Goal: Information Seeking & Learning: Learn about a topic

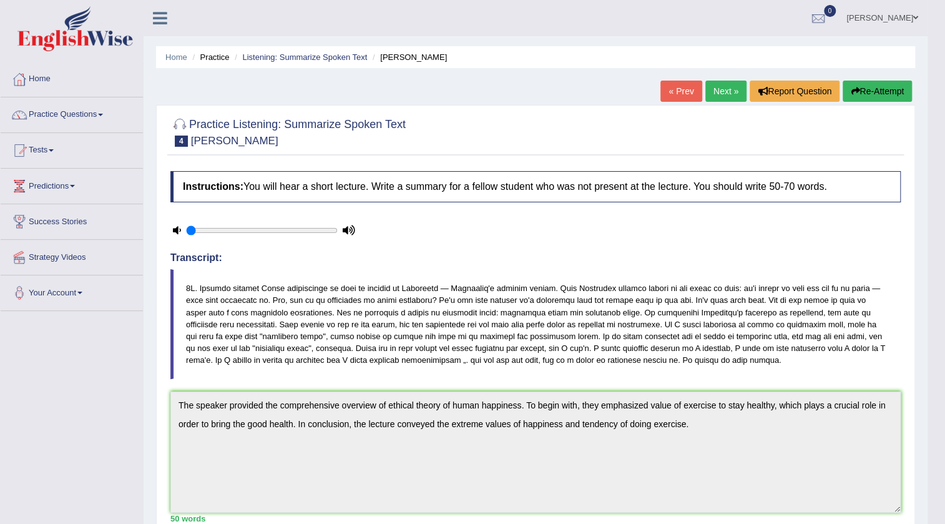
click at [868, 9] on link "JASHANPREET SINGH" at bounding box center [882, 16] width 90 height 32
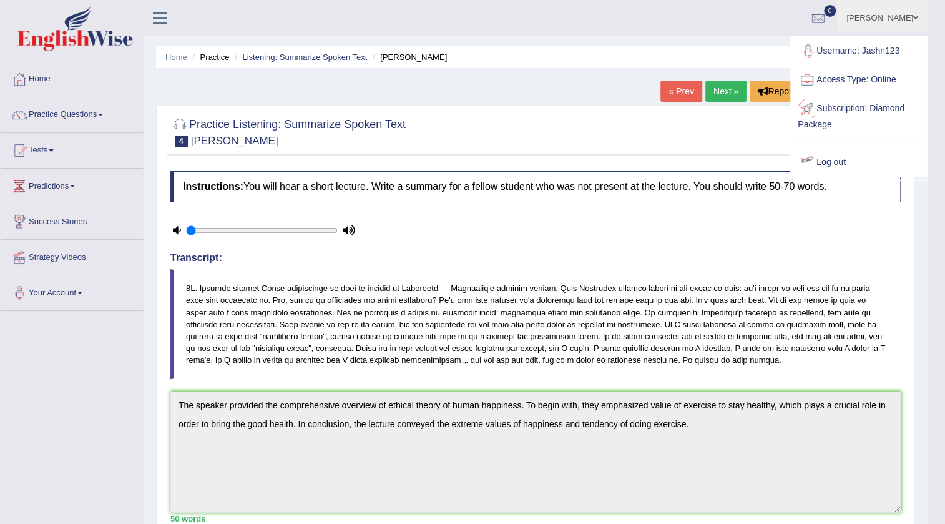
click at [811, 166] on div at bounding box center [807, 162] width 19 height 19
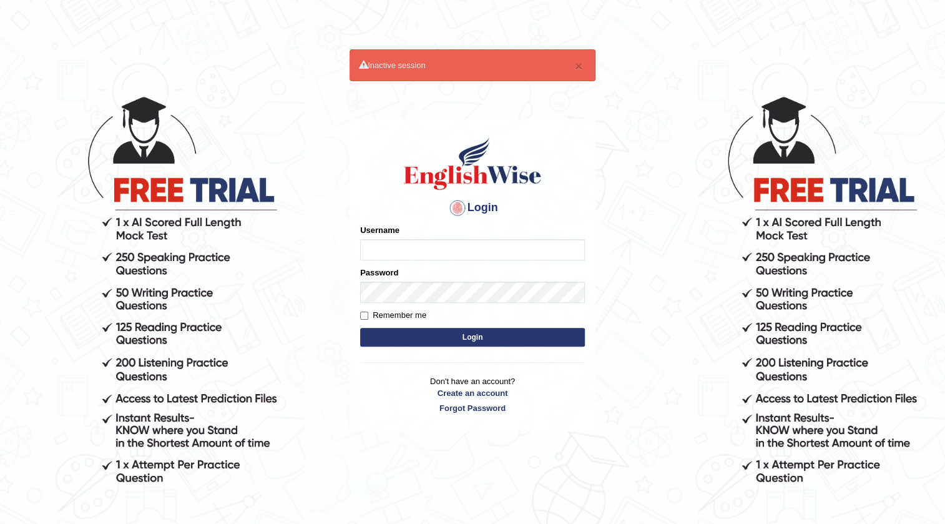
click at [651, 175] on body "× Inactive session Login Please fix the following errors: Username Password Rem…" at bounding box center [472, 309] width 945 height 524
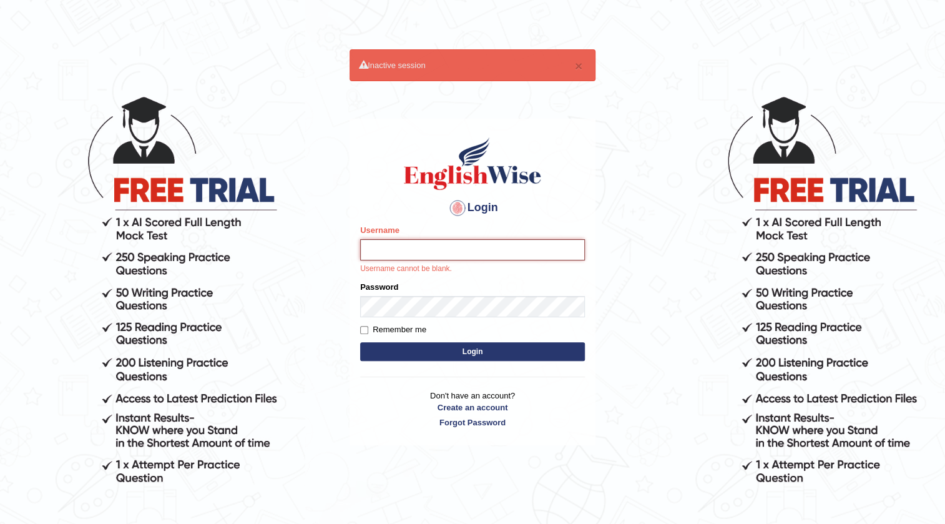
drag, startPoint x: 562, startPoint y: 252, endPoint x: 552, endPoint y: 252, distance: 10.0
click at [561, 252] on input "Username" at bounding box center [472, 249] width 225 height 21
type input "nanayokomatsu"
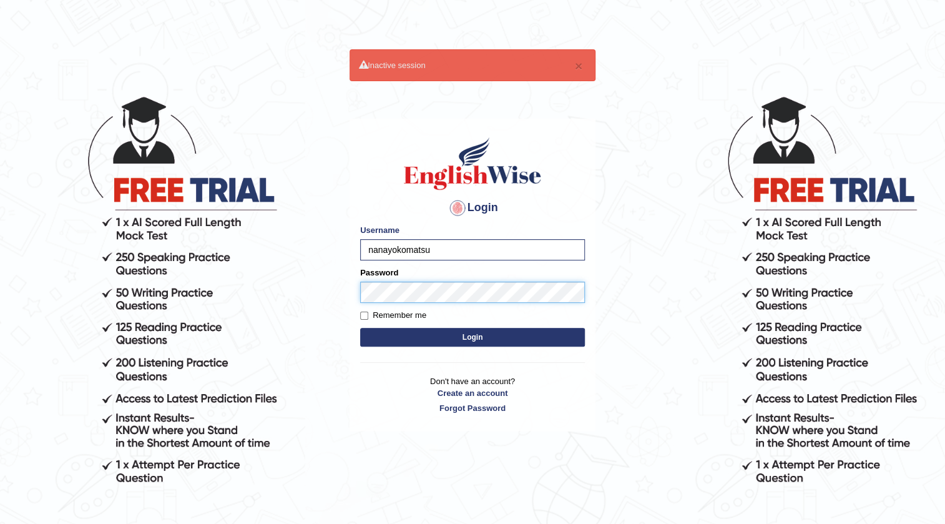
click at [360, 328] on button "Login" at bounding box center [472, 337] width 225 height 19
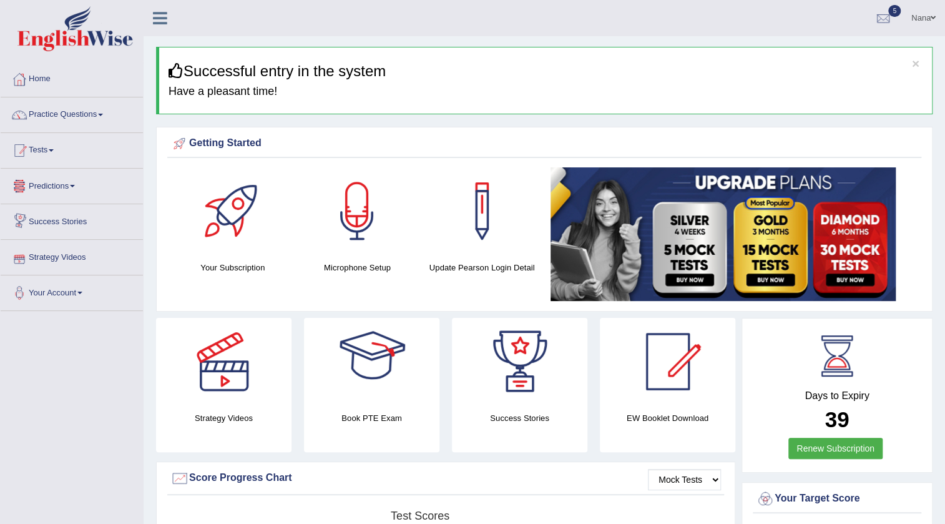
click at [36, 162] on link "Tests" at bounding box center [72, 148] width 142 height 31
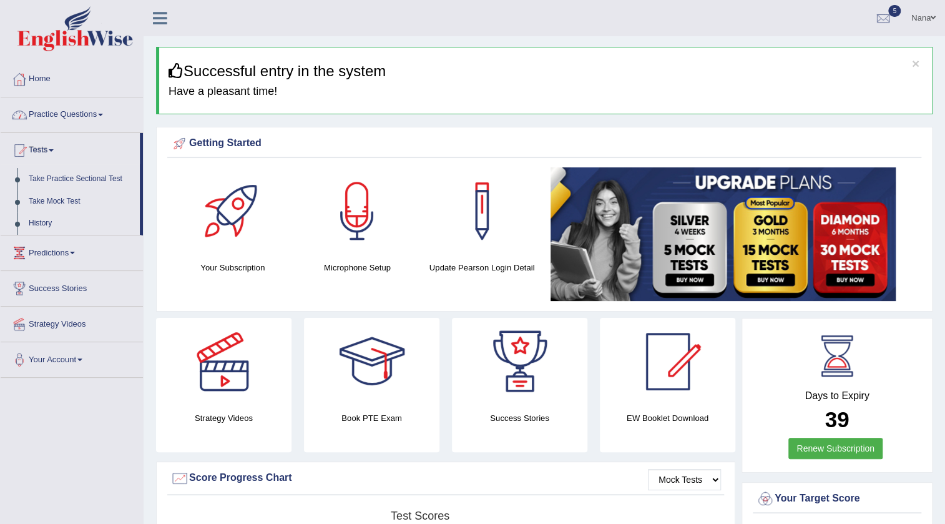
click at [81, 106] on link "Practice Questions" at bounding box center [72, 112] width 142 height 31
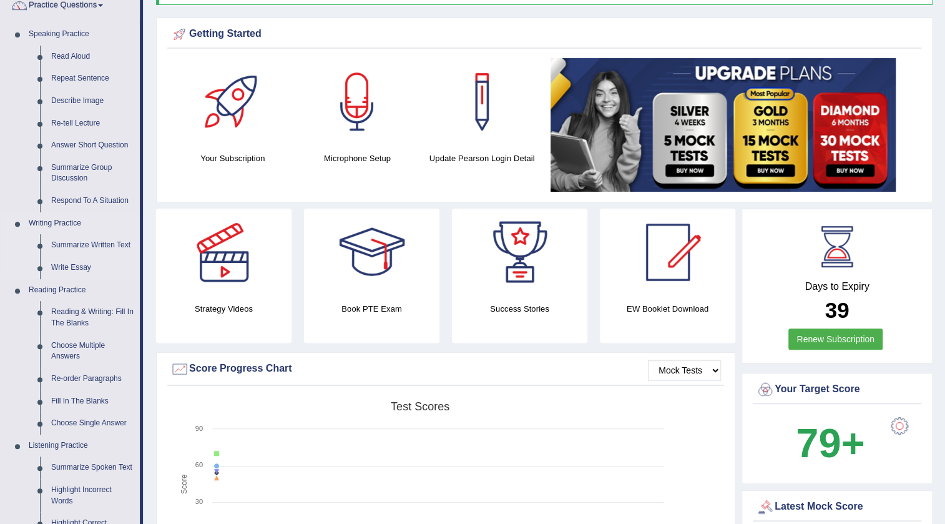
scroll to position [56, 0]
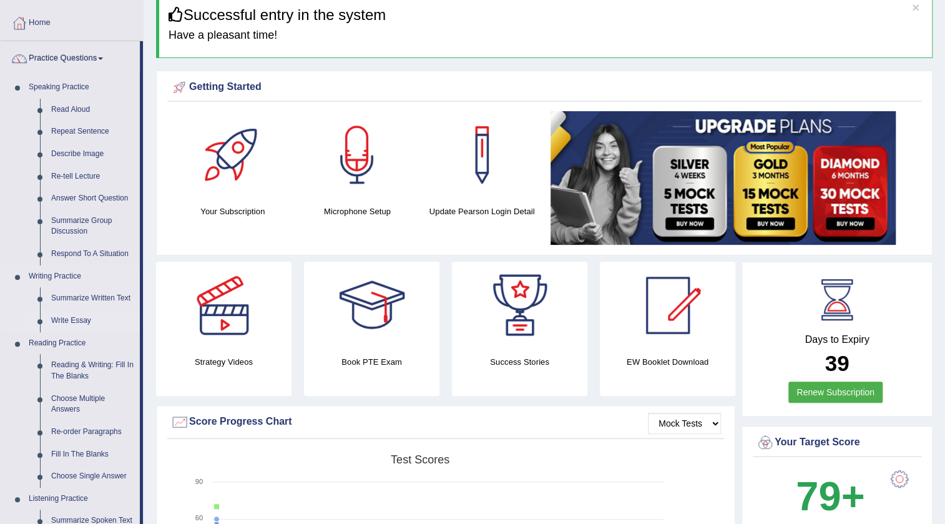
click at [79, 318] on link "Write Essay" at bounding box center [93, 321] width 94 height 22
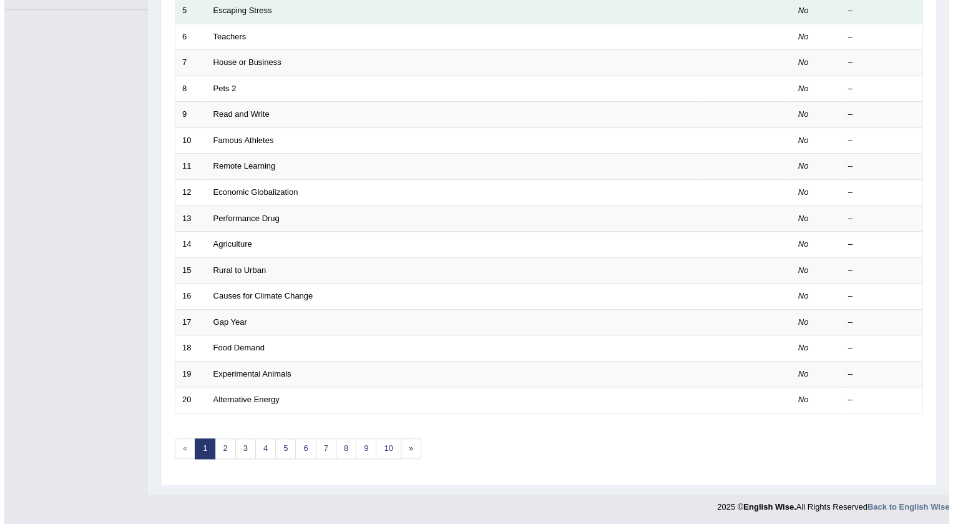
scroll to position [17, 0]
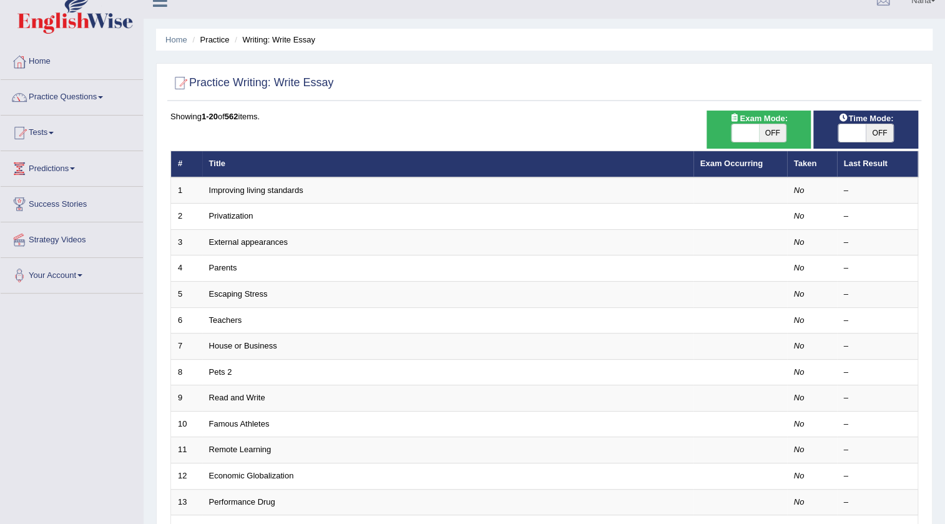
click at [760, 133] on span "OFF" at bounding box center [772, 132] width 27 height 17
checkbox input "true"
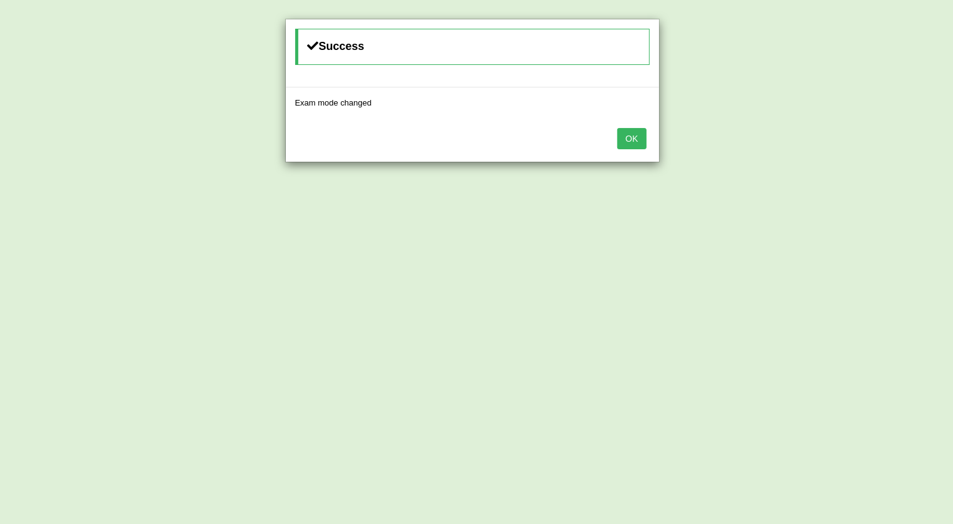
click at [637, 134] on button "OK" at bounding box center [631, 138] width 29 height 21
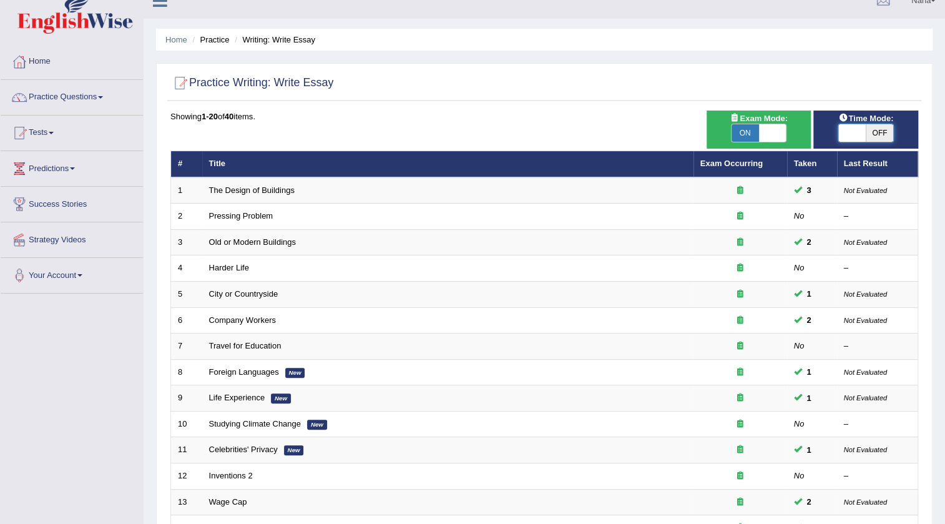
click at [864, 129] on span at bounding box center [851, 132] width 27 height 17
checkbox input "true"
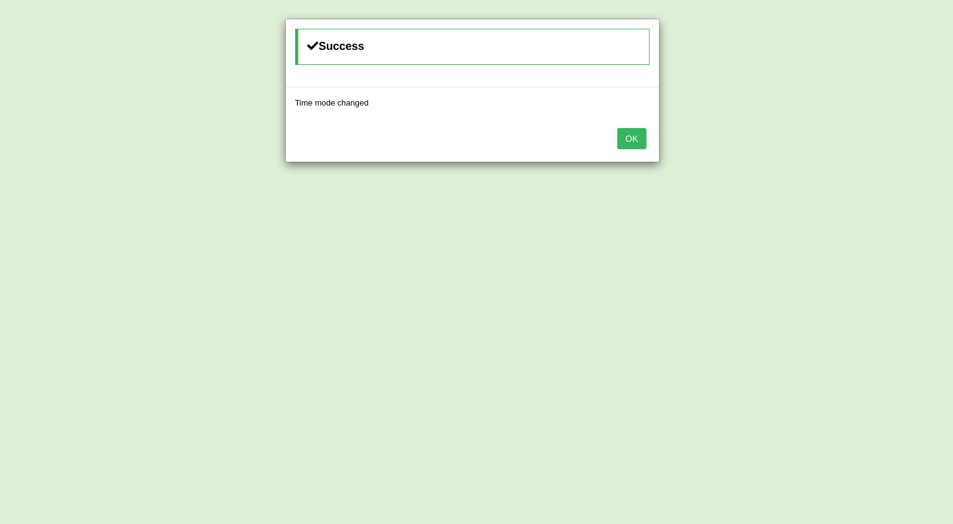
click at [643, 138] on button "OK" at bounding box center [631, 138] width 29 height 21
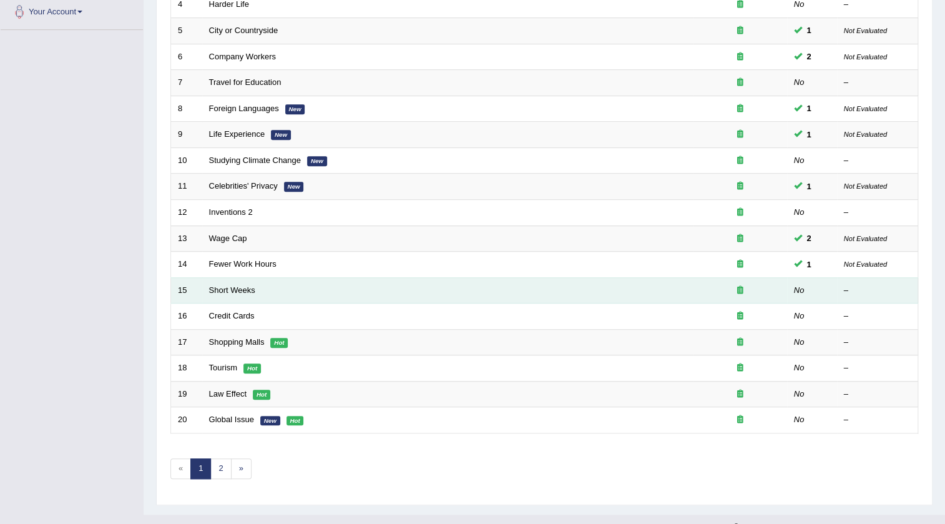
scroll to position [301, 0]
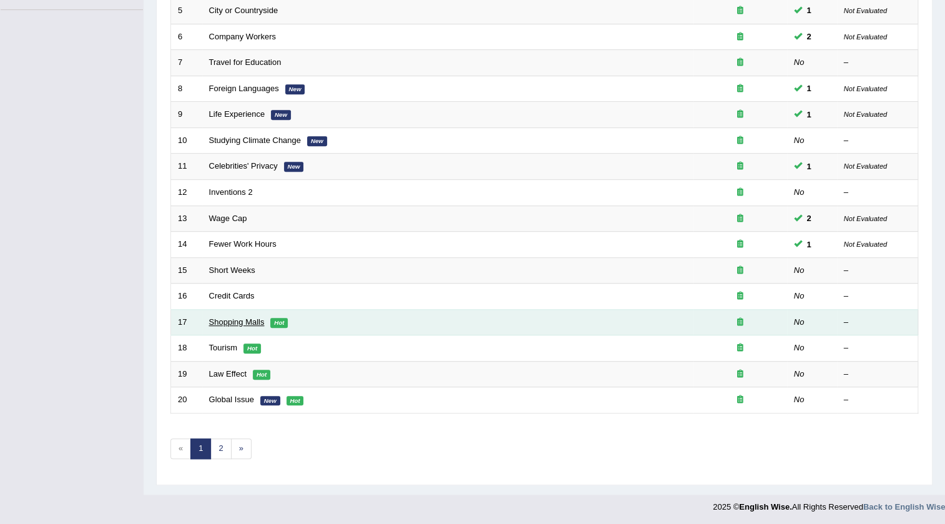
click at [253, 320] on link "Shopping Malls" at bounding box center [237, 321] width 56 height 9
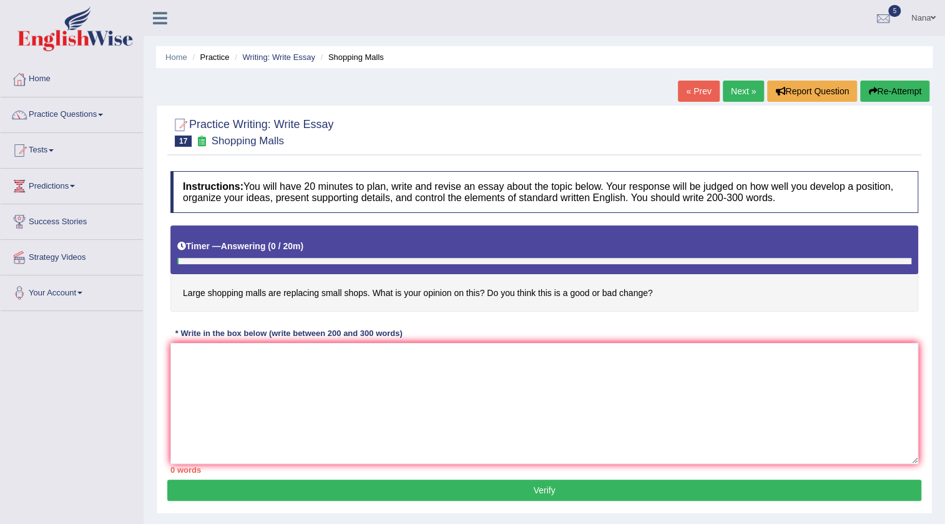
scroll to position [56, 0]
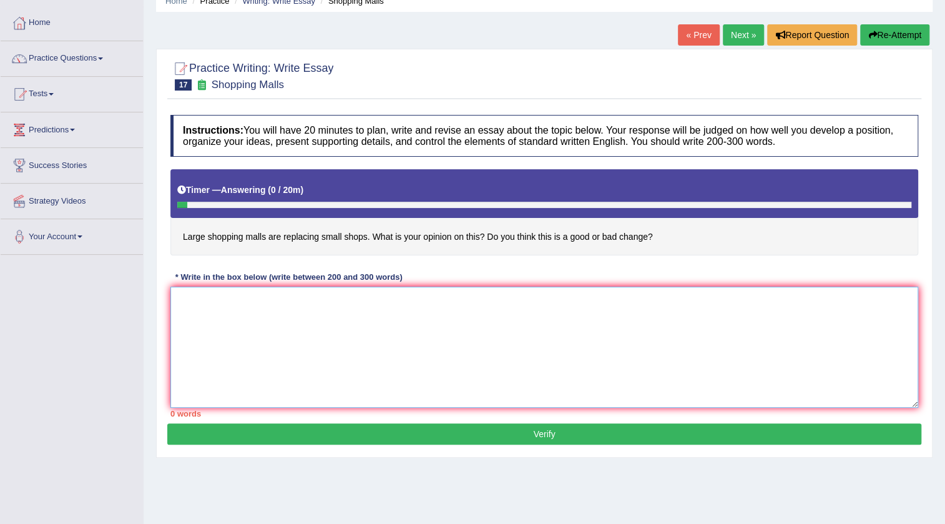
click at [518, 305] on textarea at bounding box center [544, 346] width 748 height 121
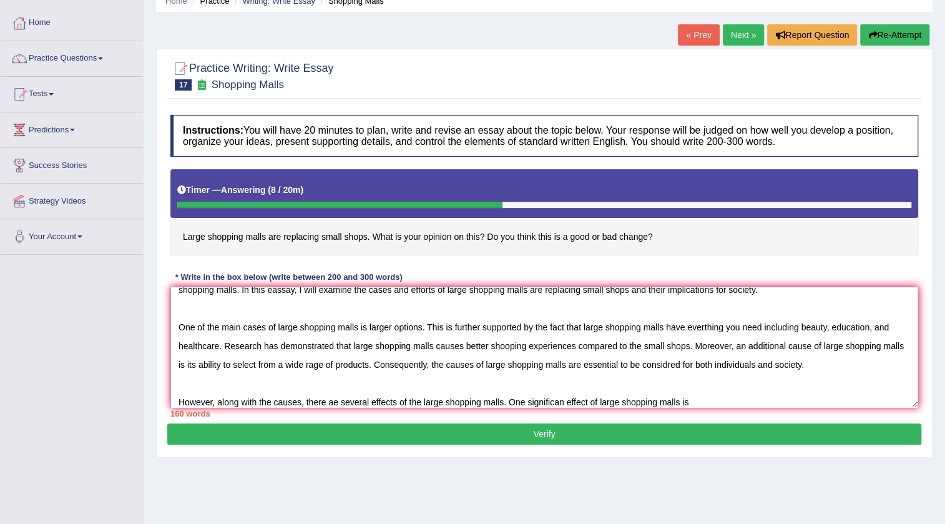
scroll to position [48, 0]
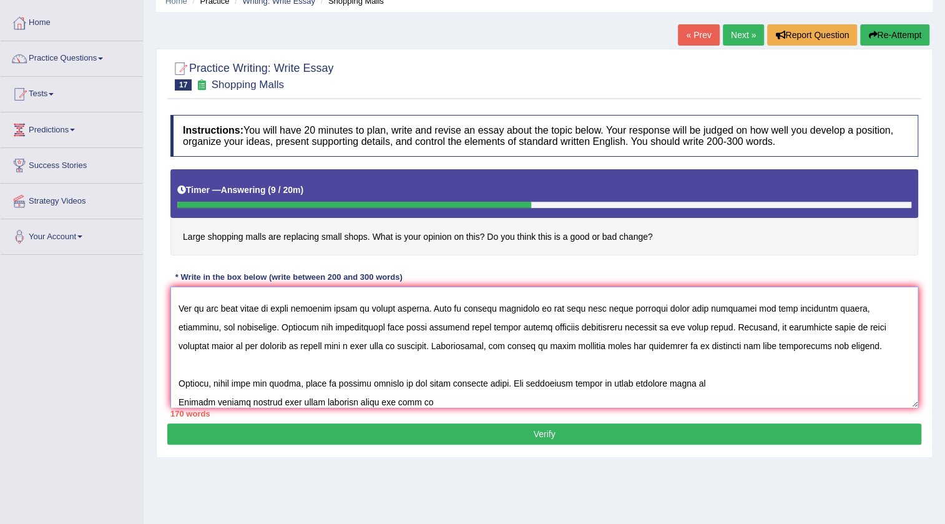
click at [723, 384] on textarea at bounding box center [544, 346] width 748 height 121
click at [174, 401] on textarea at bounding box center [544, 346] width 748 height 121
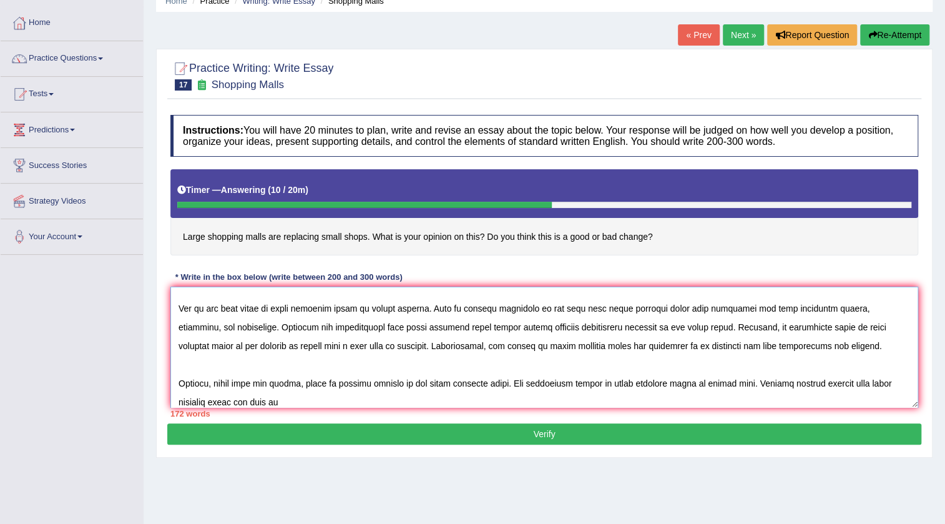
click at [747, 378] on textarea at bounding box center [544, 346] width 748 height 121
click at [426, 381] on textarea at bounding box center [544, 346] width 748 height 121
click at [433, 389] on textarea at bounding box center [544, 346] width 748 height 121
click at [402, 401] on textarea at bounding box center [544, 346] width 748 height 121
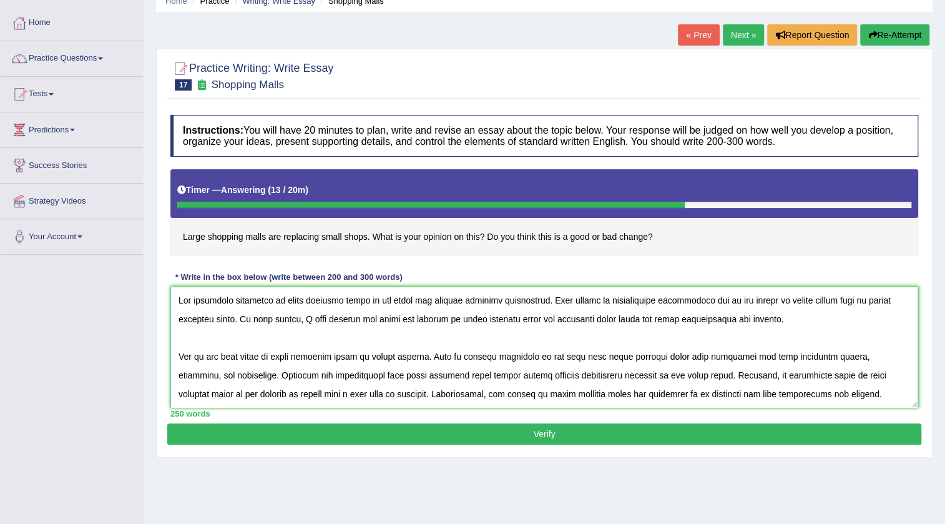
scroll to position [0, 0]
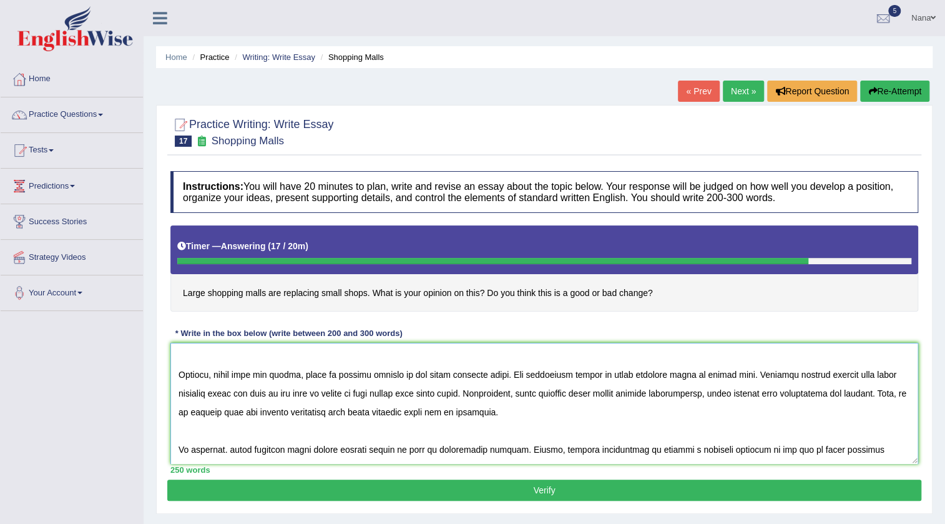
click at [217, 379] on textarea at bounding box center [544, 403] width 748 height 121
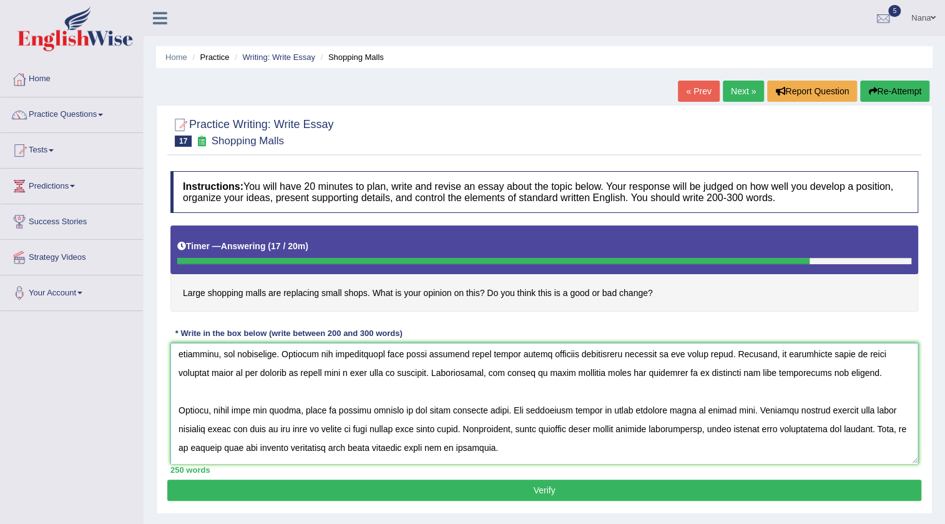
scroll to position [150, 0]
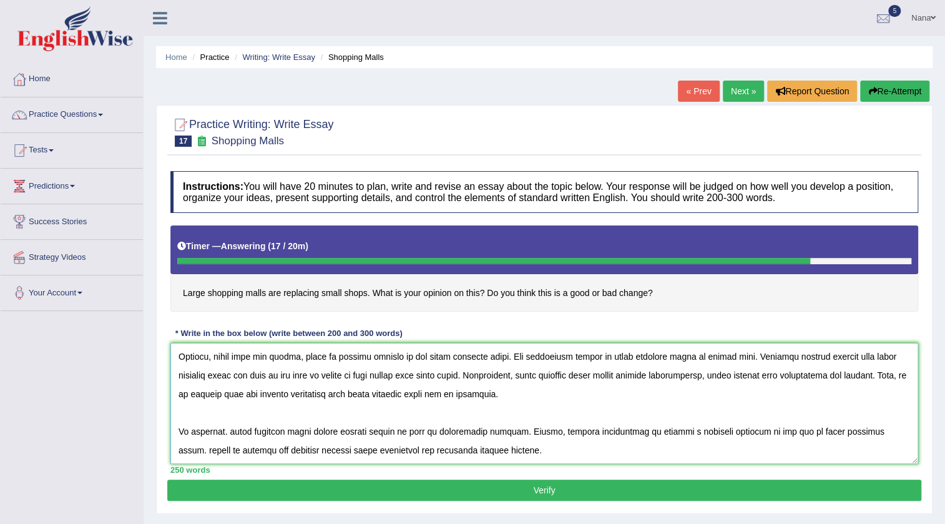
drag, startPoint x: 177, startPoint y: 353, endPoint x: 265, endPoint y: 428, distance: 115.1
click at [260, 471] on div "Instructions: You will have 20 minutes to plan, write and revise an essay about…" at bounding box center [544, 322] width 754 height 315
click at [331, 384] on textarea at bounding box center [544, 403] width 748 height 121
click at [381, 419] on textarea at bounding box center [544, 403] width 748 height 121
click at [225, 412] on textarea at bounding box center [544, 403] width 748 height 121
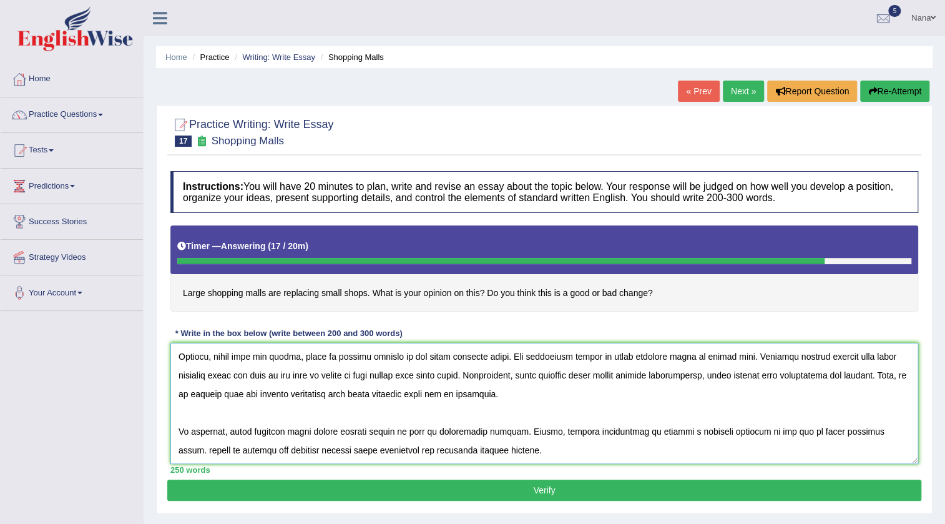
click at [593, 412] on textarea at bounding box center [544, 403] width 748 height 121
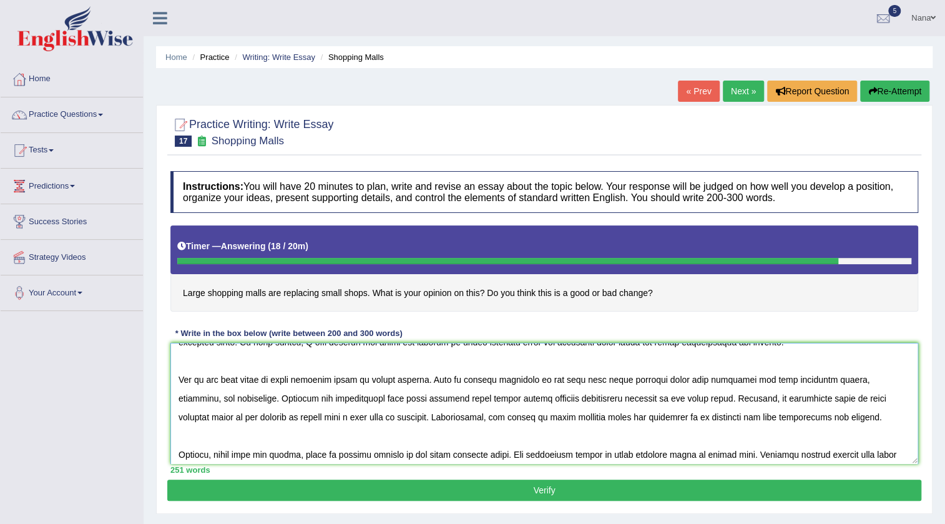
scroll to position [0, 0]
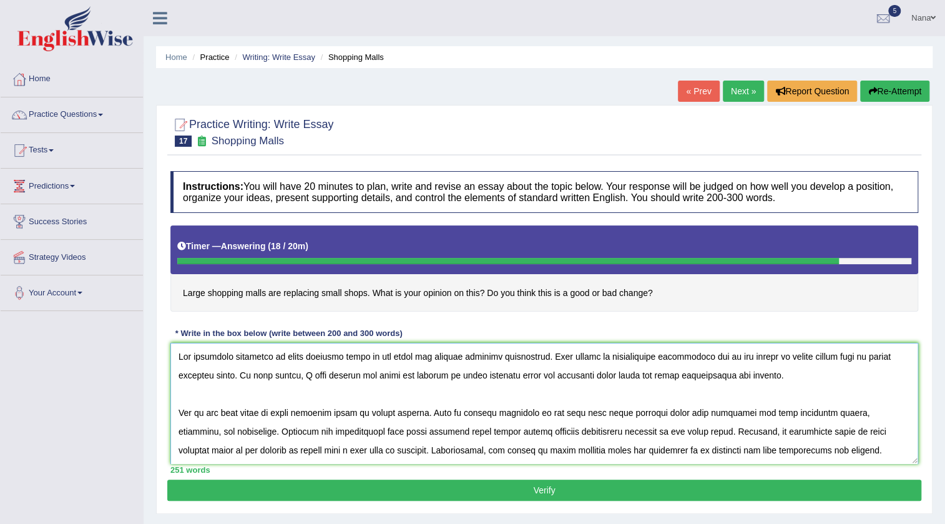
drag, startPoint x: 512, startPoint y: 434, endPoint x: 110, endPoint y: 324, distance: 416.2
click at [110, 324] on div "Toggle navigation Home Practice Questions Speaking Practice Read Aloud Repeat S…" at bounding box center [472, 324] width 945 height 649
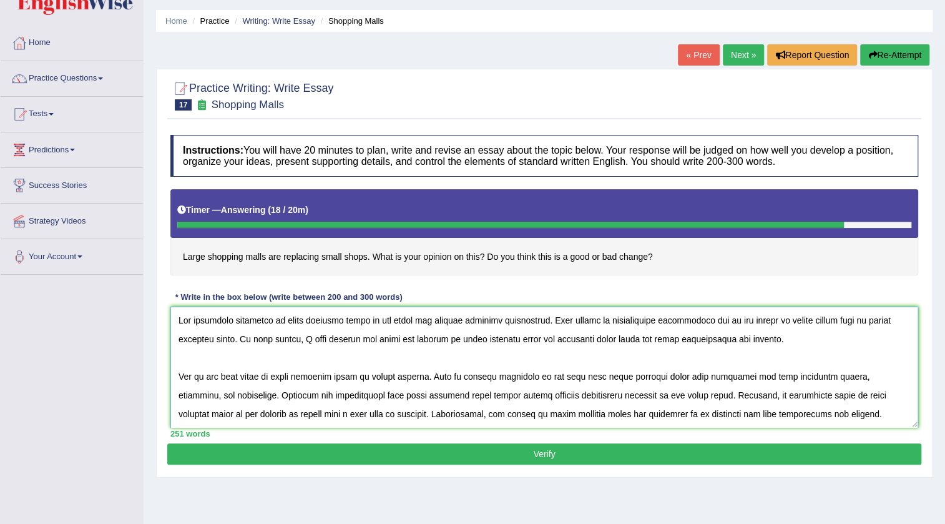
scroll to position [56, 0]
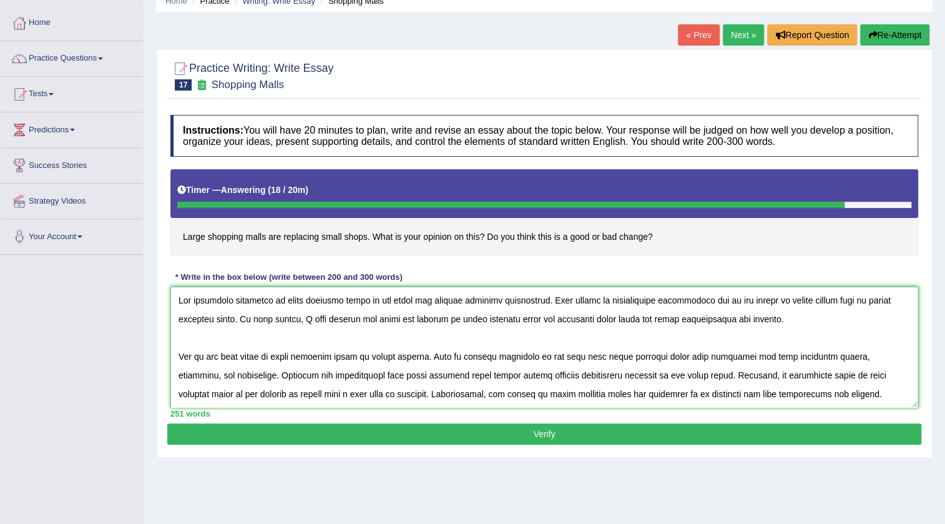
click at [381, 364] on textarea at bounding box center [544, 346] width 748 height 121
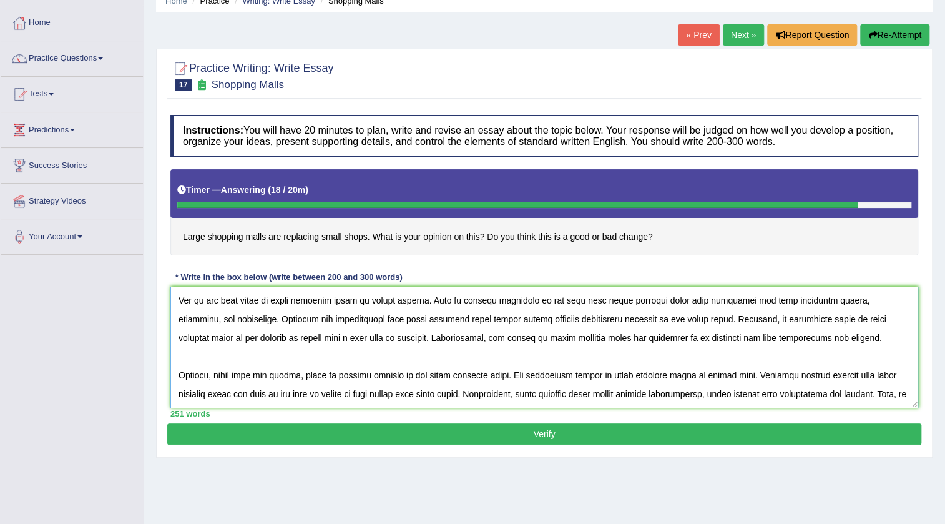
click at [510, 315] on textarea at bounding box center [544, 346] width 748 height 121
click at [330, 375] on textarea at bounding box center [544, 346] width 748 height 121
click at [685, 373] on textarea at bounding box center [544, 346] width 748 height 121
click at [684, 373] on textarea at bounding box center [544, 346] width 748 height 121
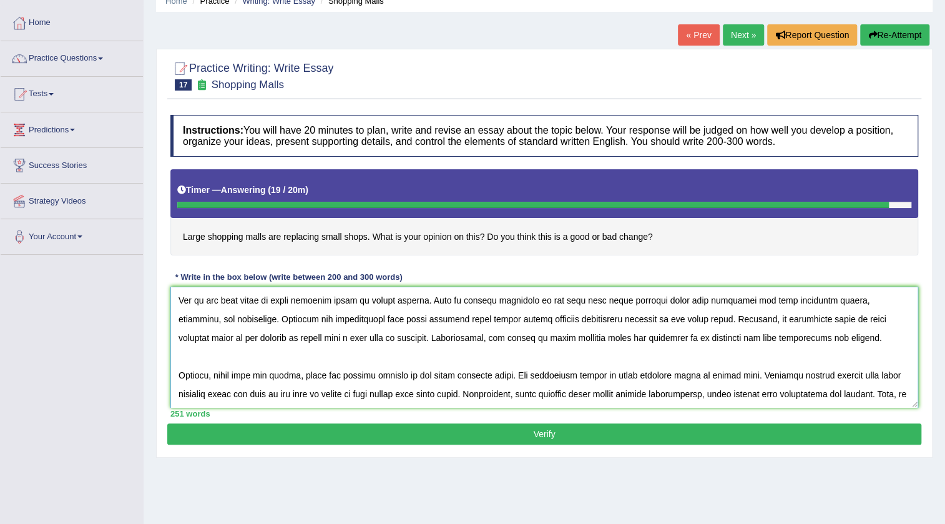
click at [687, 371] on textarea at bounding box center [544, 346] width 748 height 121
click at [359, 393] on textarea at bounding box center [544, 346] width 748 height 121
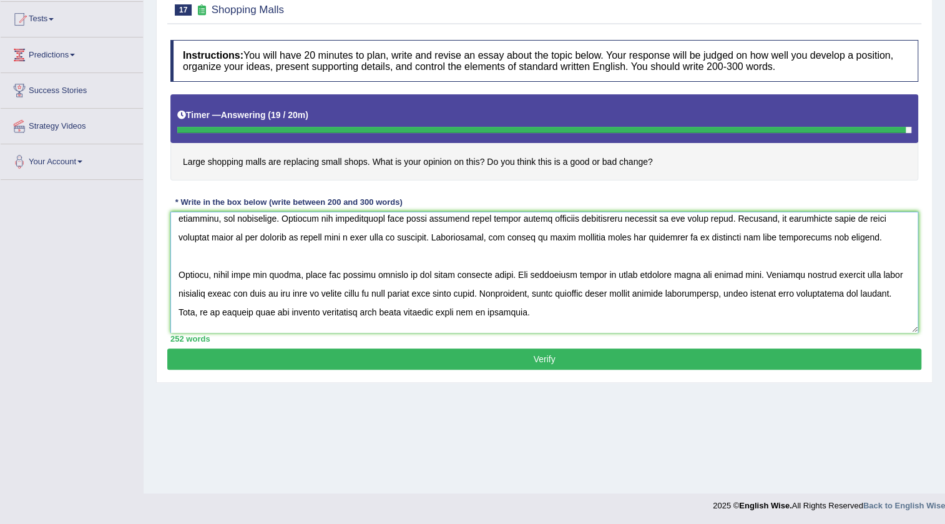
scroll to position [0, 0]
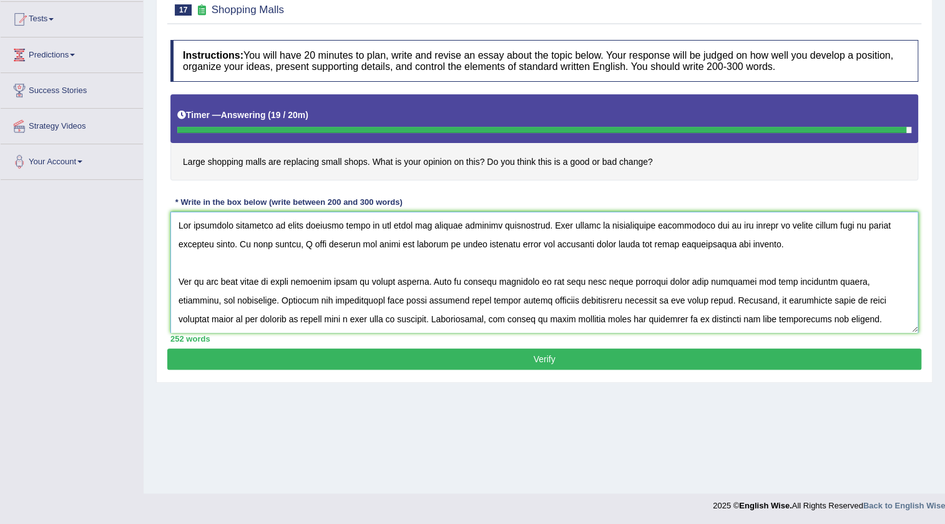
drag, startPoint x: 237, startPoint y: 326, endPoint x: 167, endPoint y: 179, distance: 162.7
click at [165, 172] on div "Practice Writing: Write Essay 17 Shopping Malls Instructions: You will have 20 …" at bounding box center [544, 178] width 776 height 409
type textarea "The icreasing influence of large shopping malls on our lives has ignited numero…"
drag, startPoint x: 370, startPoint y: 352, endPoint x: 356, endPoint y: 340, distance: 18.1
click at [368, 350] on button "Verify" at bounding box center [544, 358] width 754 height 21
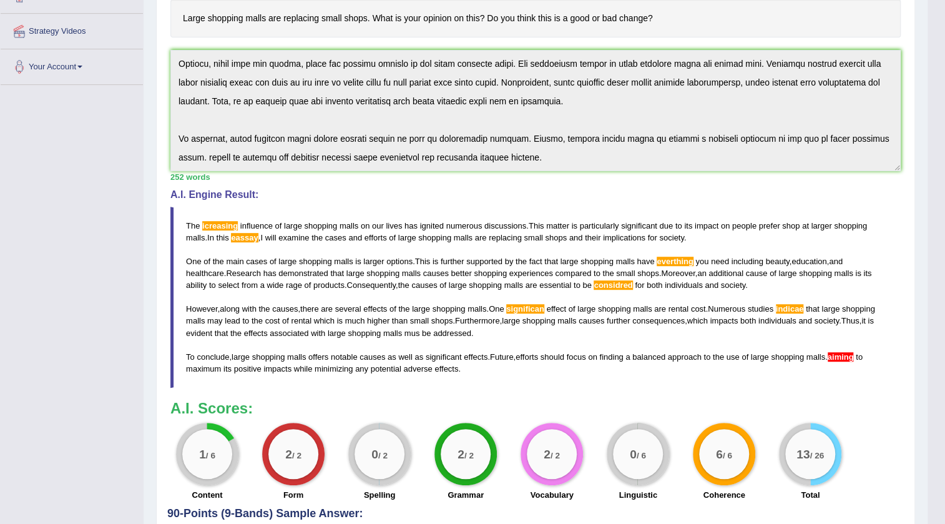
scroll to position [358, 0]
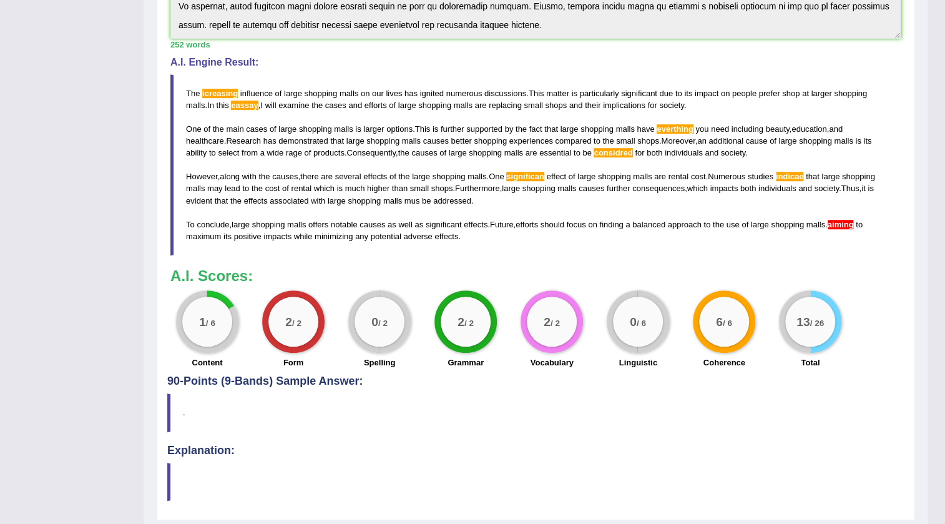
click at [443, 255] on div "Instructions: You will have 20 minutes to plan, write and revise an essay about…" at bounding box center [535, 91] width 736 height 569
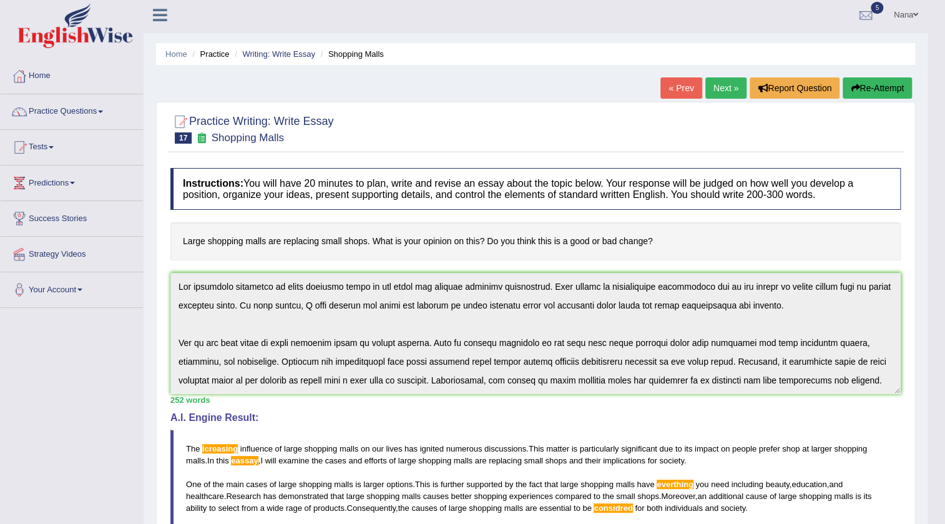
scroll to position [0, 0]
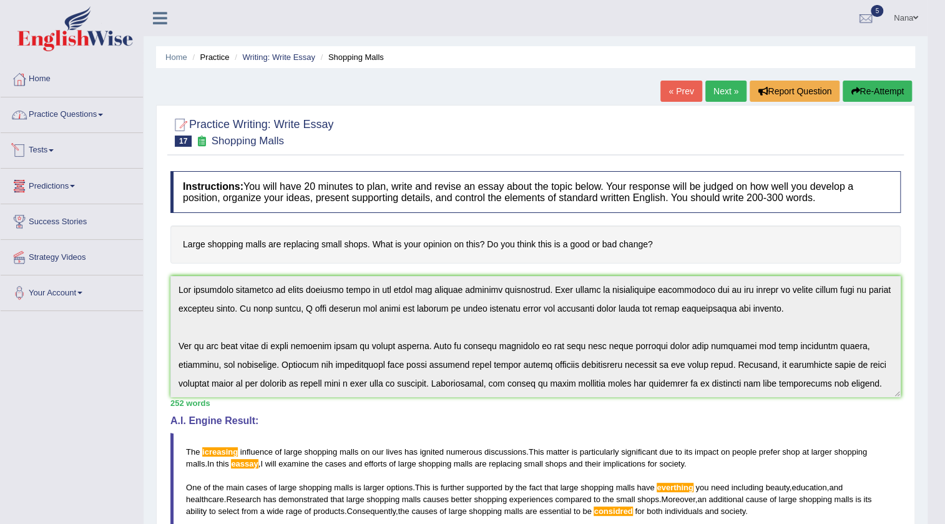
click at [87, 121] on link "Practice Questions" at bounding box center [72, 112] width 142 height 31
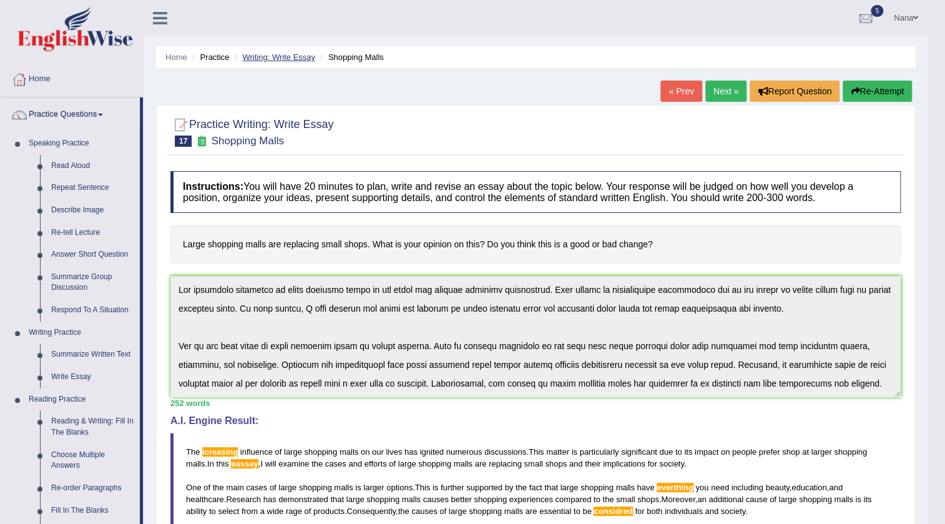
click at [293, 59] on link "Writing: Write Essay" at bounding box center [278, 56] width 73 height 9
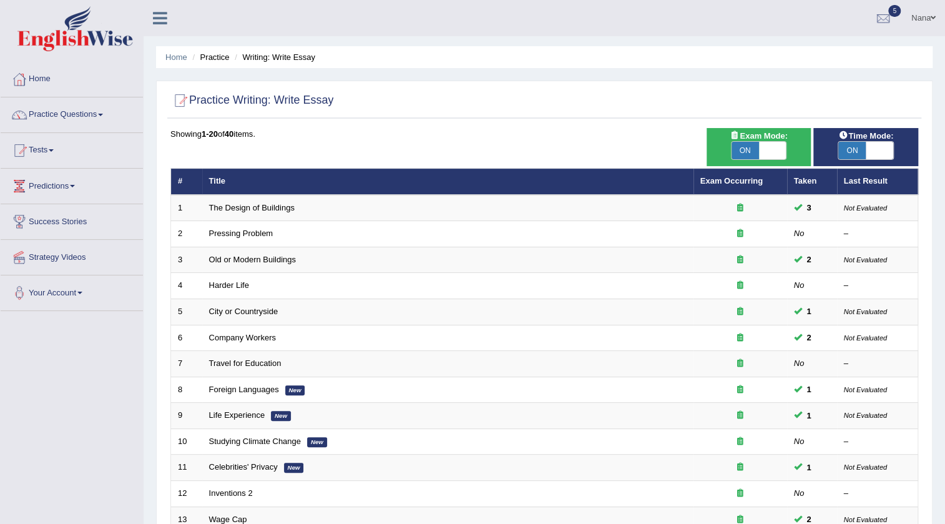
click at [74, 119] on link "Practice Questions" at bounding box center [72, 112] width 142 height 31
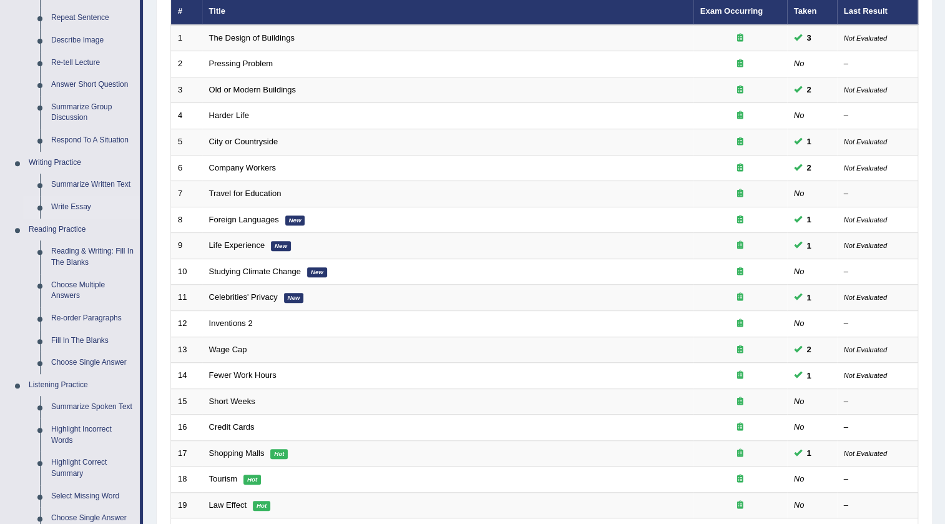
scroll to position [227, 0]
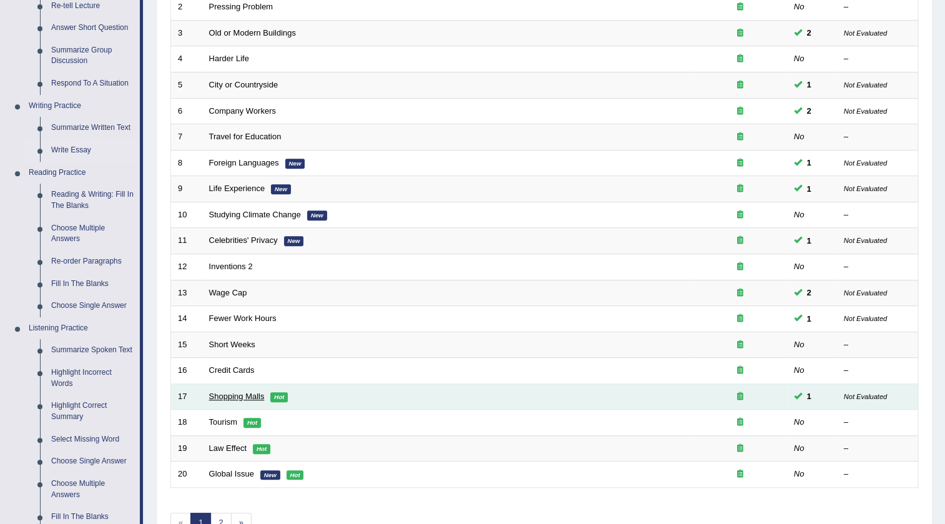
click at [227, 391] on link "Shopping Malls" at bounding box center [237, 395] width 56 height 9
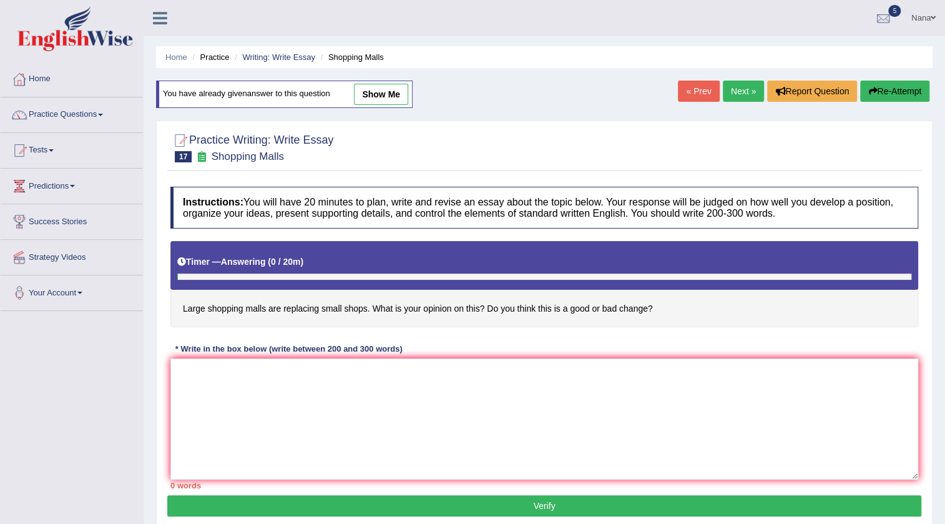
click at [384, 101] on link "show me" at bounding box center [381, 94] width 54 height 21
type textarea "The icreasing influence of large shopping malls on our lives has ignited numero…"
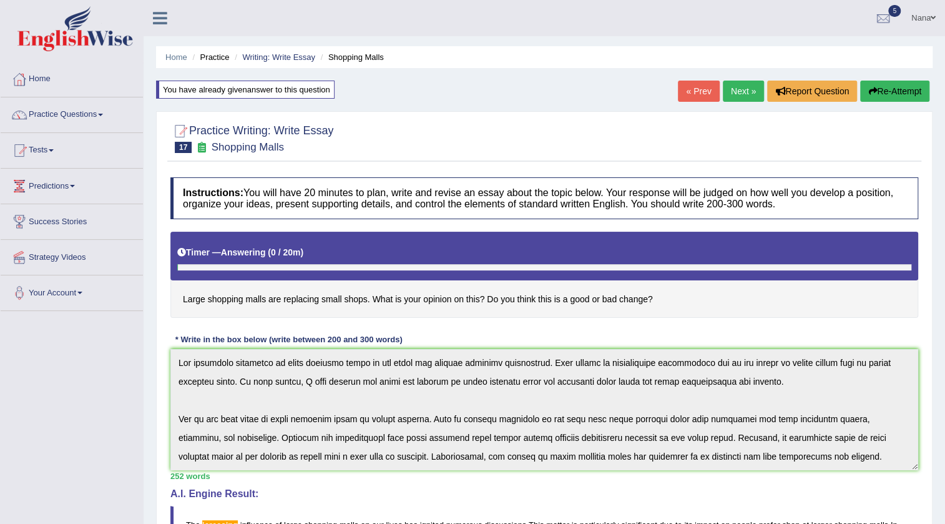
click at [81, 110] on link "Practice Questions" at bounding box center [72, 112] width 142 height 31
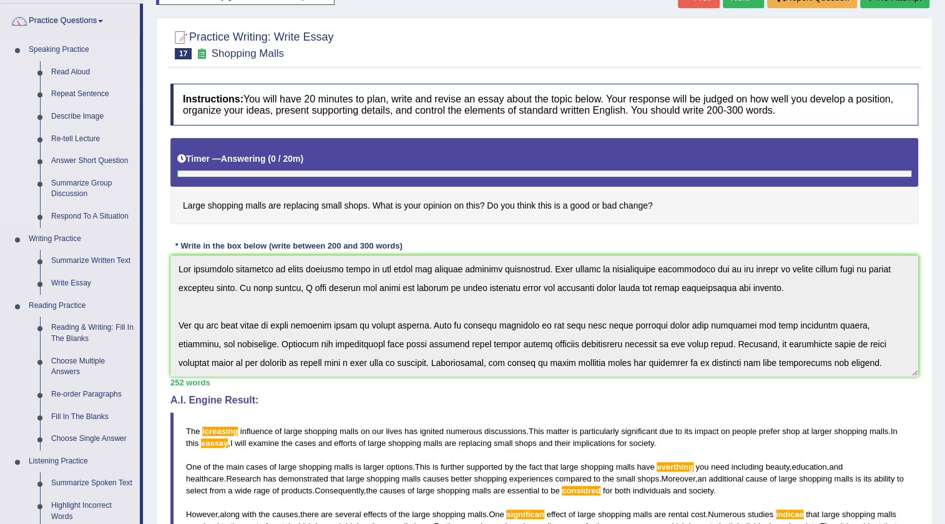
scroll to position [113, 0]
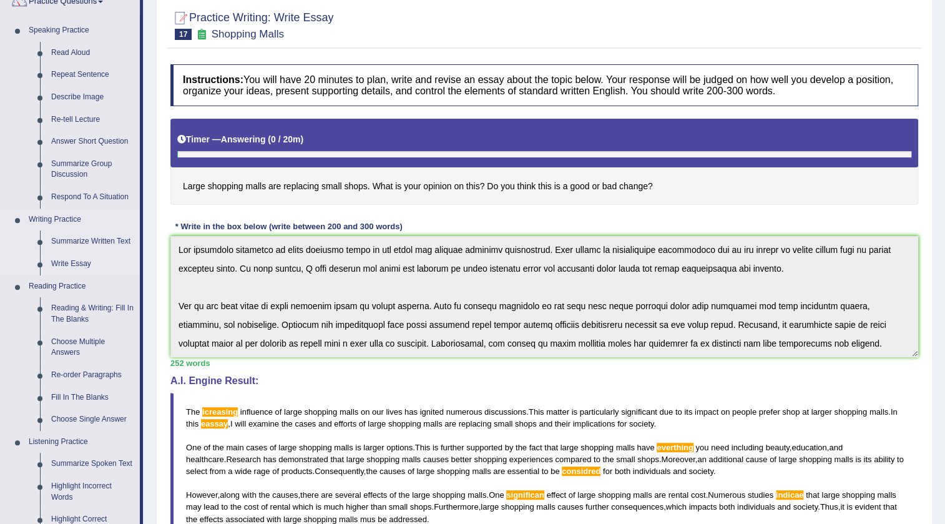
click at [90, 260] on link "Write Essay" at bounding box center [93, 264] width 94 height 22
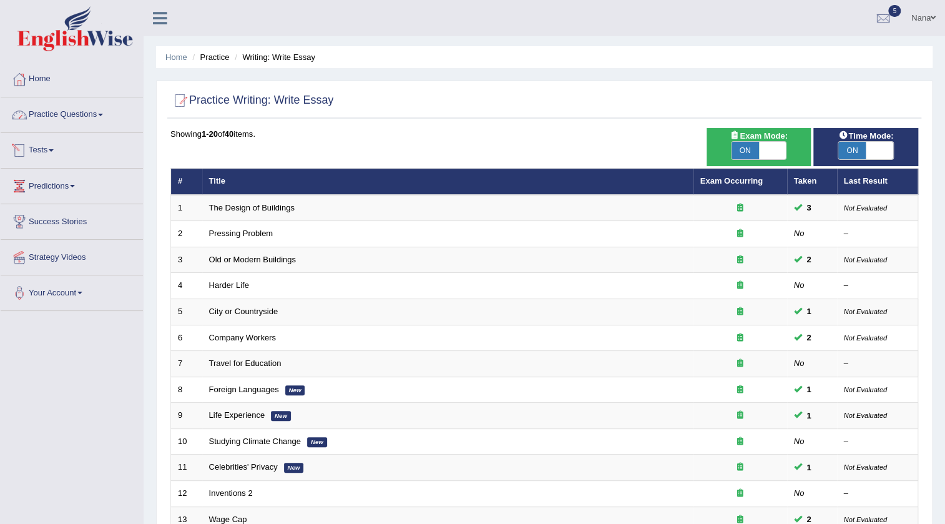
click at [69, 118] on link "Practice Questions" at bounding box center [72, 112] width 142 height 31
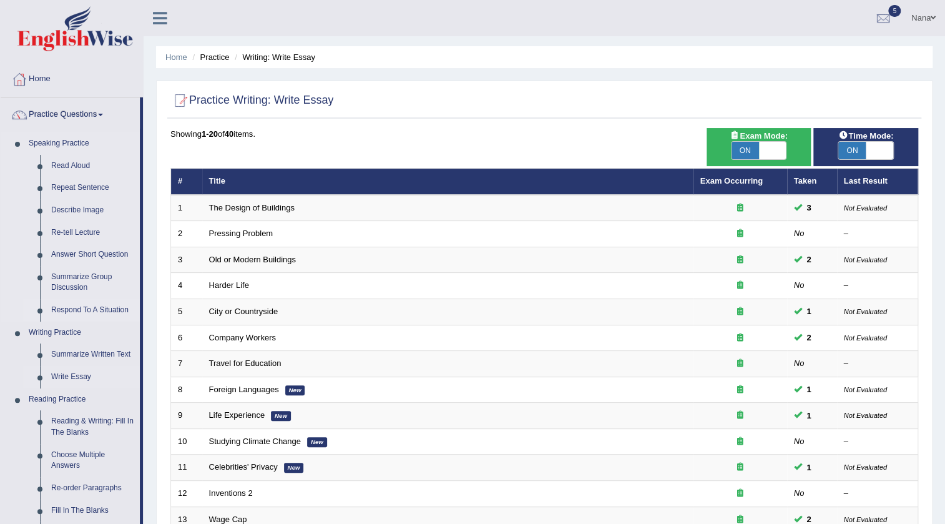
scroll to position [56, 0]
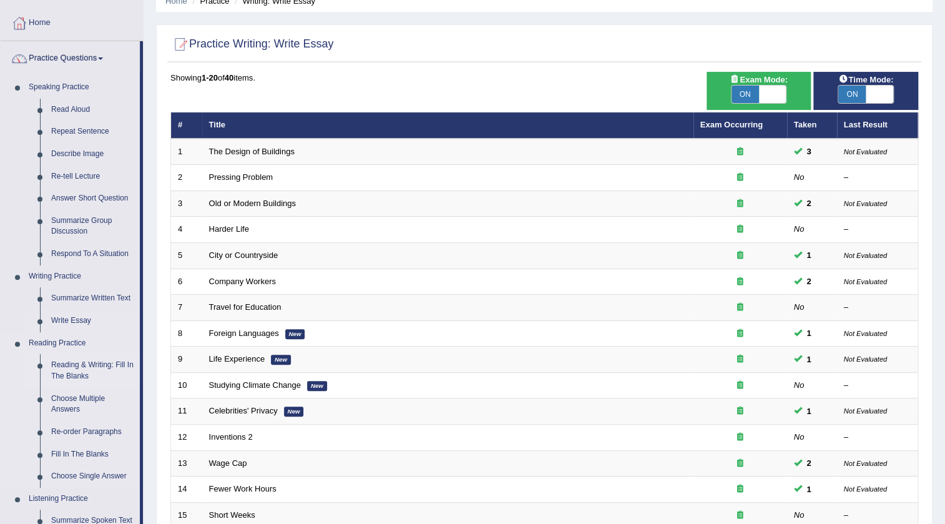
click at [84, 368] on link "Reading & Writing: Fill In The Blanks" at bounding box center [93, 370] width 94 height 33
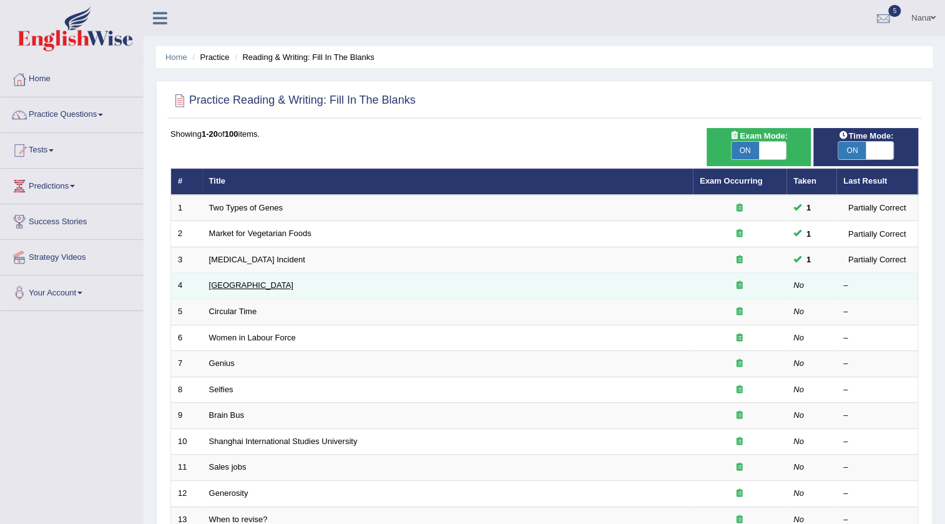
click at [226, 280] on link "[GEOGRAPHIC_DATA]" at bounding box center [251, 284] width 84 height 9
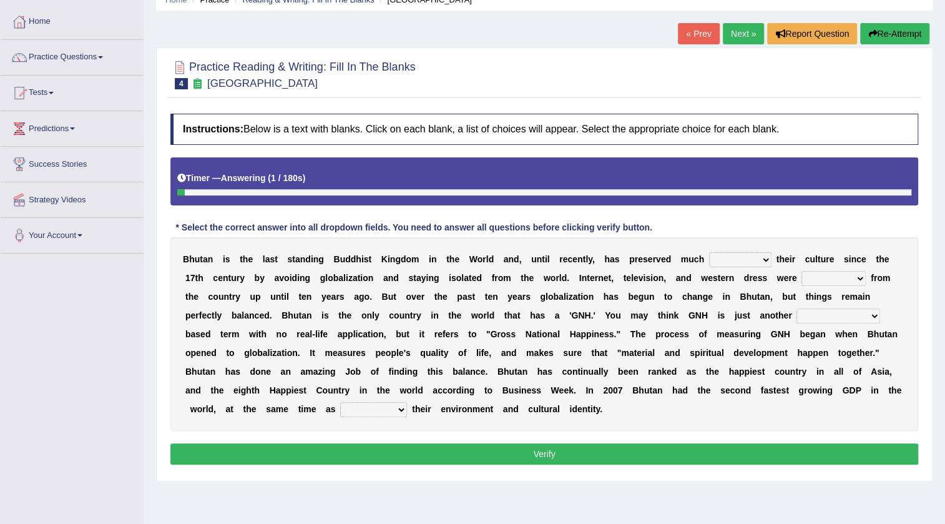
scroll to position [113, 0]
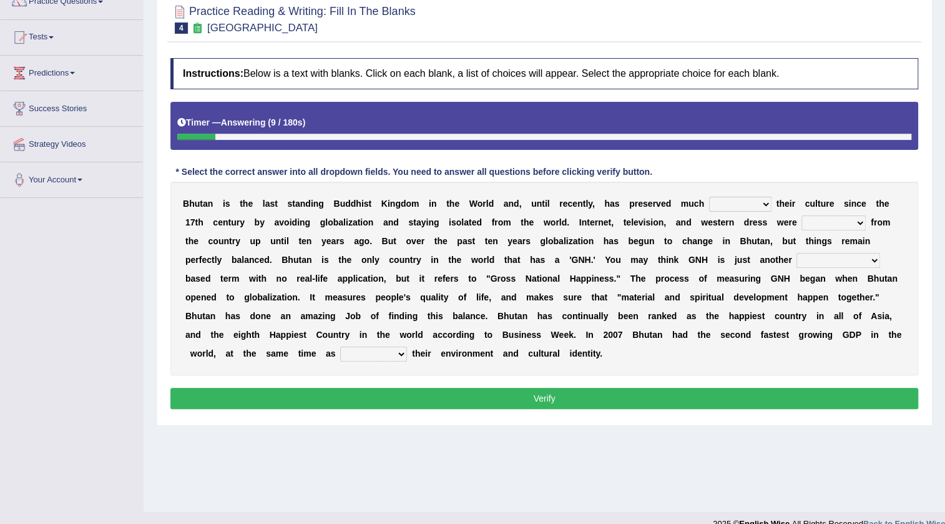
click at [726, 207] on select "of about to for" at bounding box center [740, 204] width 62 height 15
click at [745, 174] on div "Instructions: Below is a text with blanks. Click on each blank, a list of choic…" at bounding box center [544, 235] width 754 height 367
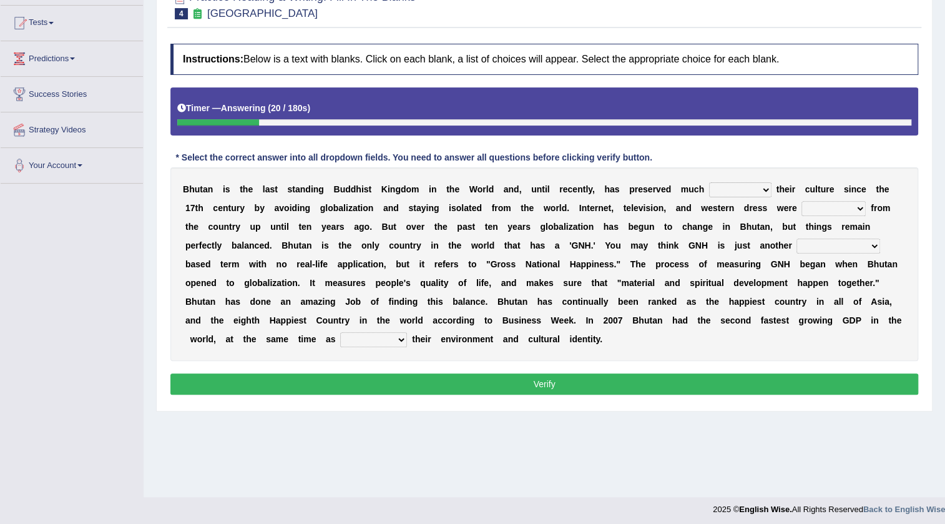
scroll to position [131, 0]
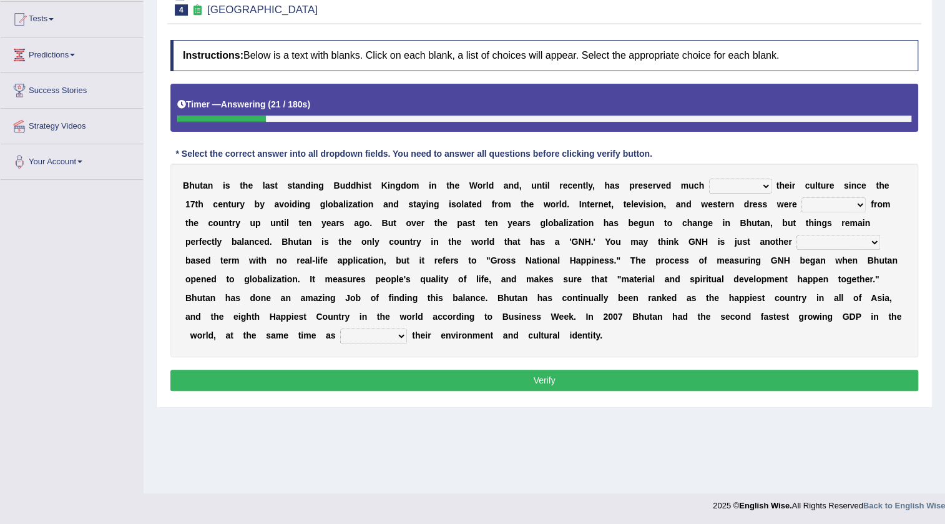
click at [723, 189] on select "of about to for" at bounding box center [740, 185] width 62 height 15
select select "of"
click at [709, 178] on select "of about to for" at bounding box center [740, 185] width 62 height 15
click at [812, 207] on select "summoned observed displayed banned" at bounding box center [833, 204] width 64 height 15
select select "summoned"
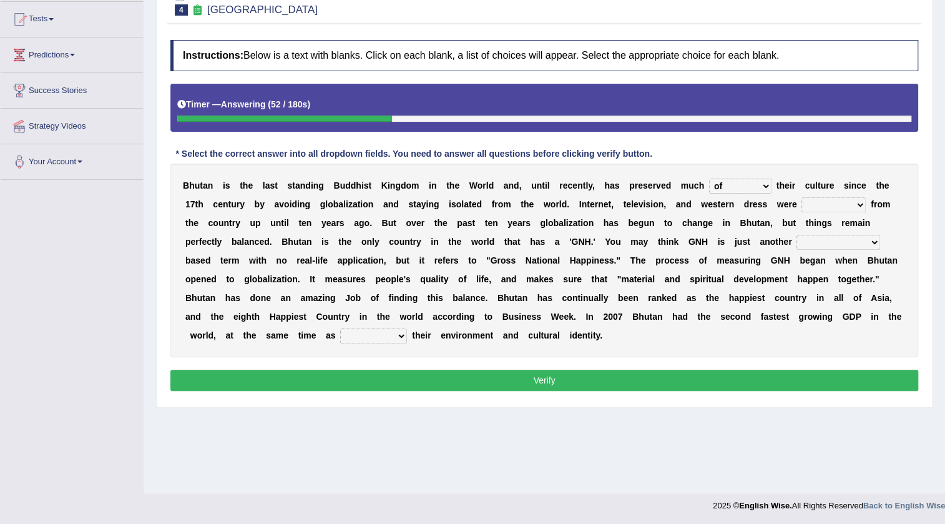
click at [801, 197] on select "summoned observed displayed banned" at bounding box center [833, 204] width 64 height 15
click at [824, 243] on select "statistically barely overwhelmingly roughly" at bounding box center [838, 242] width 84 height 15
select select "statistically"
click at [796, 235] on select "statistically barely overwhelmingly roughly" at bounding box center [838, 242] width 84 height 15
click at [393, 332] on select "demeaning intruding maintaining mourning" at bounding box center [373, 335] width 67 height 15
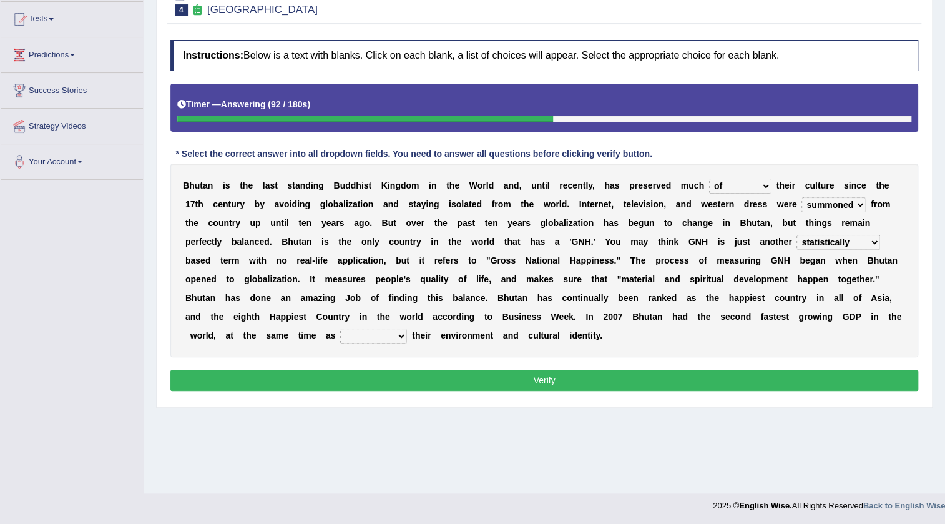
select select "maintaining"
click at [340, 328] on select "demeaning intruding maintaining mourning" at bounding box center [373, 335] width 67 height 15
click at [387, 373] on button "Verify" at bounding box center [544, 379] width 748 height 21
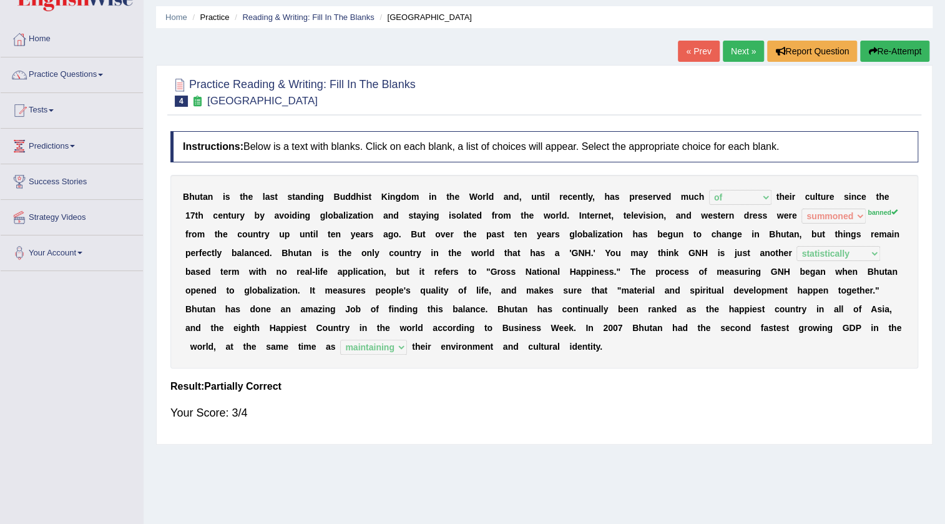
scroll to position [0, 0]
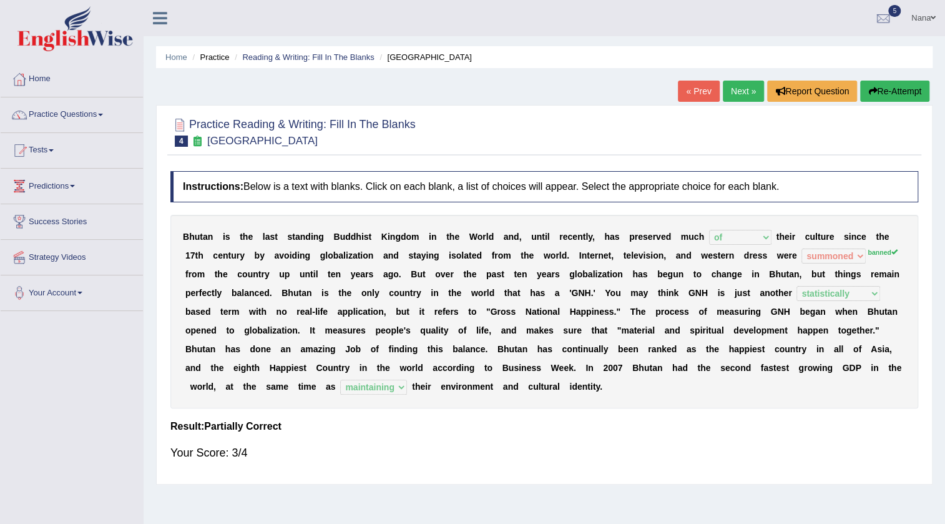
click at [899, 95] on button "Re-Attempt" at bounding box center [894, 91] width 69 height 21
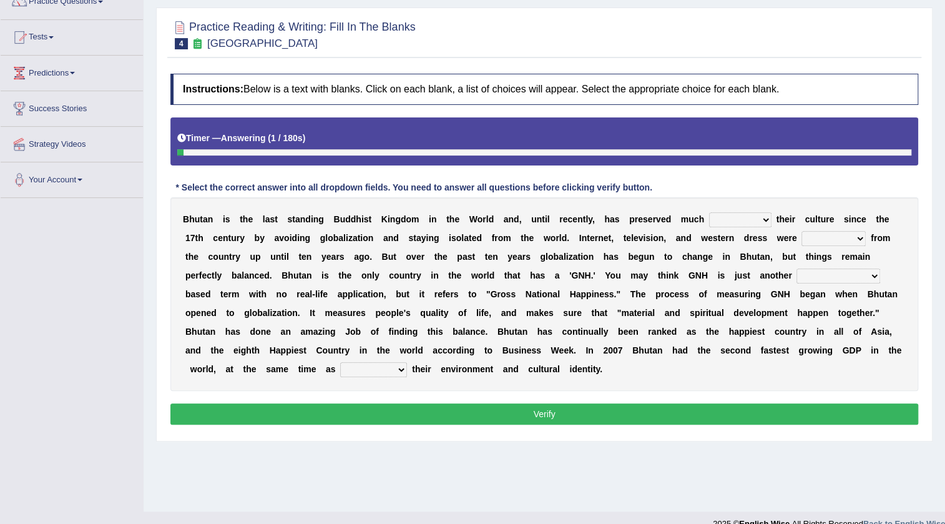
click at [721, 219] on select "of about to for" at bounding box center [740, 219] width 62 height 15
select select "of"
click at [709, 212] on select "of about to for" at bounding box center [740, 219] width 62 height 15
click at [838, 238] on select "summoned observed displayed banned" at bounding box center [833, 238] width 64 height 15
select select "banned"
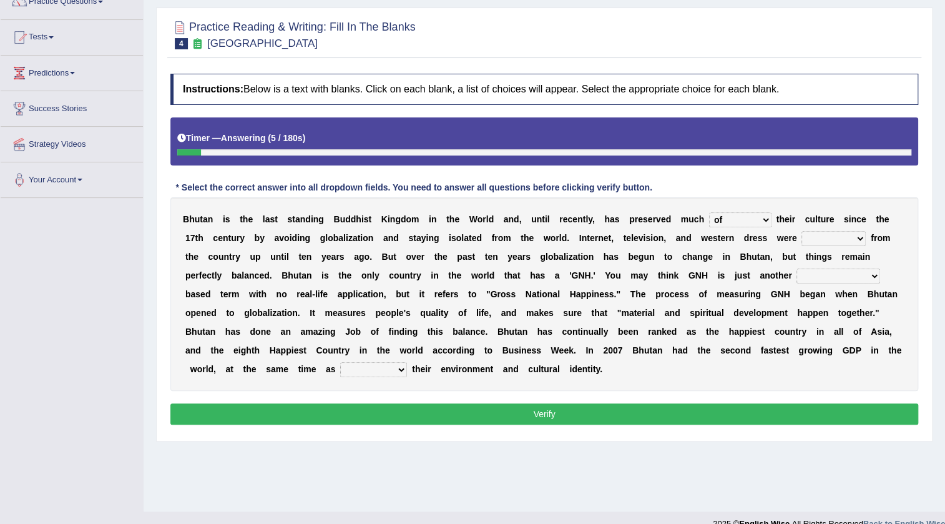
click at [801, 231] on select "summoned observed displayed banned" at bounding box center [833, 238] width 64 height 15
click at [833, 270] on select "statistically barely overwhelmingly roughly" at bounding box center [838, 275] width 84 height 15
select select "statistically"
click at [796, 268] on select "statistically barely overwhelmingly roughly" at bounding box center [838, 275] width 84 height 15
click at [813, 275] on select "statistically barely overwhelmingly roughly" at bounding box center [838, 275] width 84 height 15
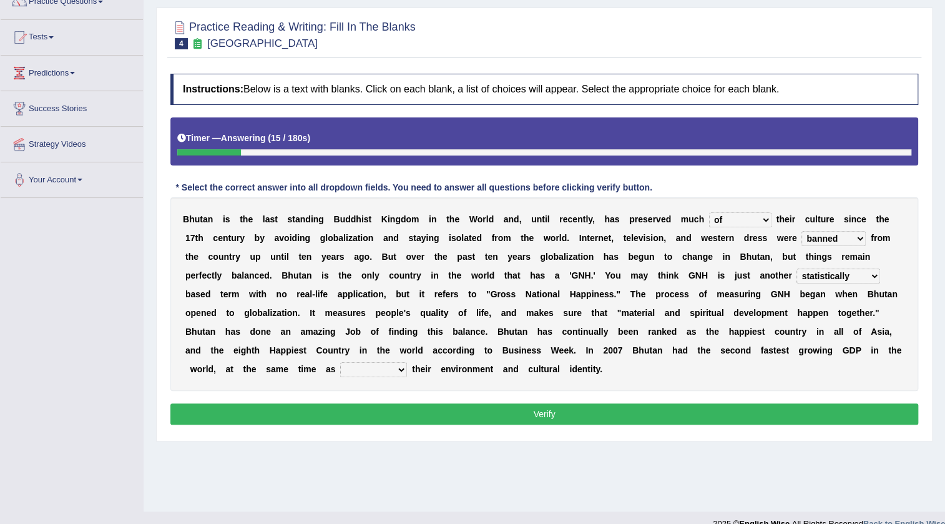
click at [813, 275] on select "statistically barely overwhelmingly roughly" at bounding box center [838, 275] width 84 height 15
drag, startPoint x: 361, startPoint y: 368, endPoint x: 347, endPoint y: 368, distance: 14.4
click at [348, 368] on select "demeaning intruding maintaining mourning" at bounding box center [373, 369] width 67 height 15
select select "maintaining"
click at [340, 362] on select "demeaning intruding maintaining mourning" at bounding box center [373, 369] width 67 height 15
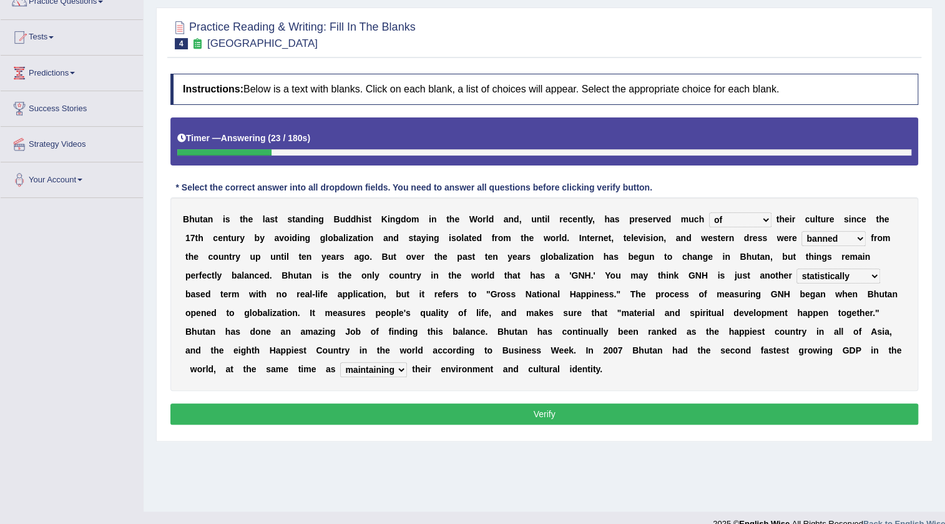
click at [386, 417] on button "Verify" at bounding box center [544, 413] width 748 height 21
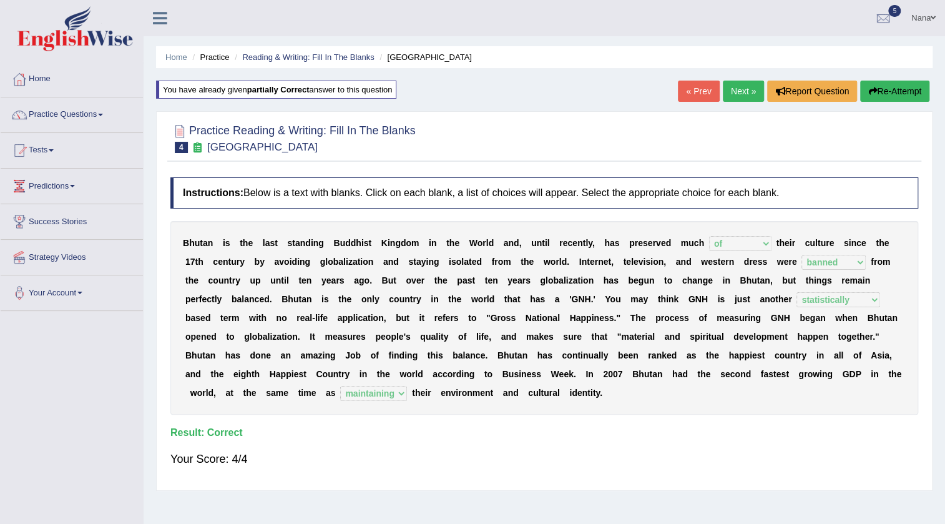
click at [735, 95] on link "Next »" at bounding box center [743, 91] width 41 height 21
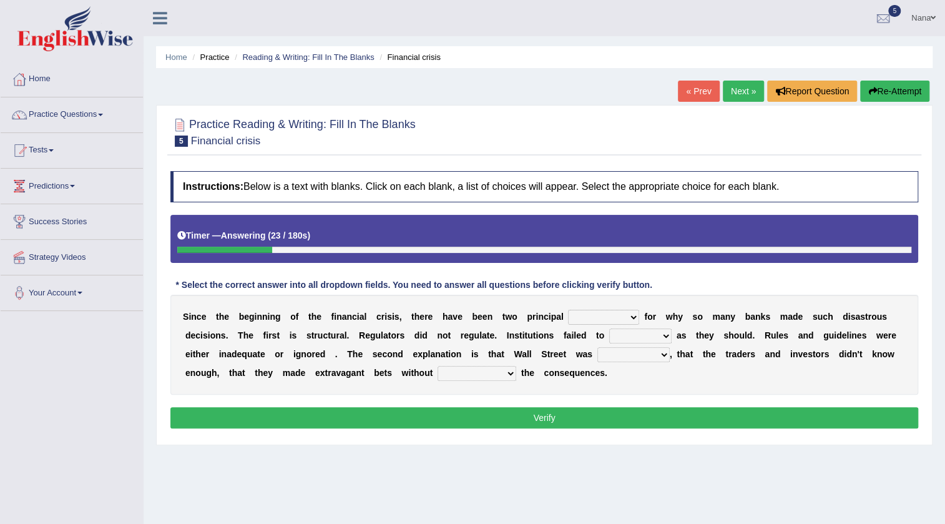
click at [590, 317] on select "explanations debates excuses examples" at bounding box center [603, 317] width 71 height 15
select select "debates"
click at [568, 310] on select "explanations debates excuses examples" at bounding box center [603, 317] width 71 height 15
click at [612, 329] on select "function use stabilize maintain" at bounding box center [640, 335] width 62 height 15
select select "function"
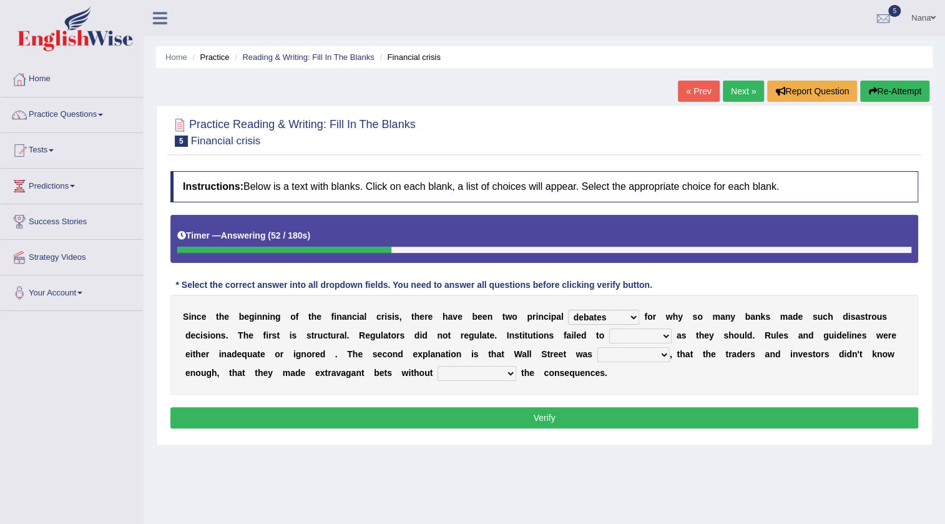
click at [609, 328] on select "function use stabilize maintain" at bounding box center [640, 335] width 62 height 15
click at [632, 360] on select "rough rampant incompetent irresponsible" at bounding box center [633, 354] width 72 height 15
select select "irresponsible"
click at [597, 347] on select "rough rampant incompetent irresponsible" at bounding box center [633, 354] width 72 height 15
click at [481, 372] on select "counting understanding correcting valuing" at bounding box center [477, 373] width 79 height 15
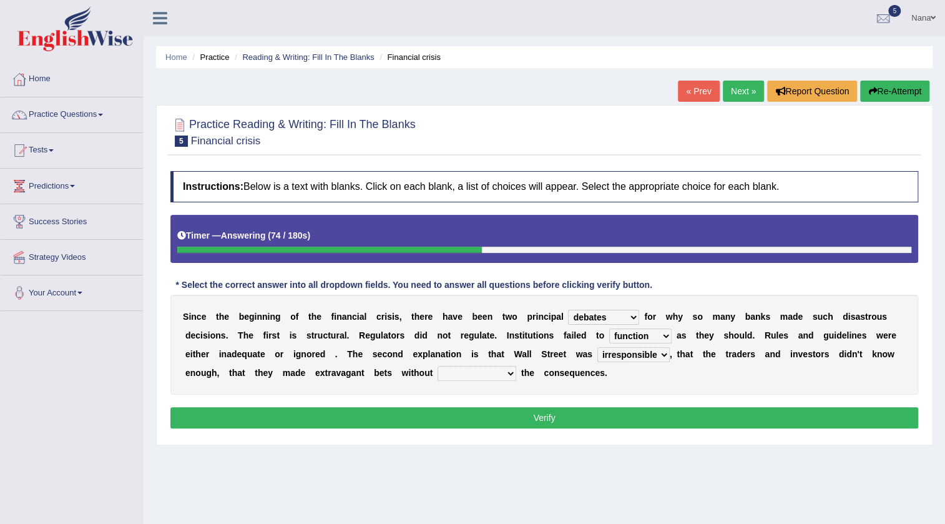
select select "understanding"
click at [438, 366] on select "counting understanding correcting valuing" at bounding box center [477, 373] width 79 height 15
click at [499, 414] on button "Verify" at bounding box center [544, 417] width 748 height 21
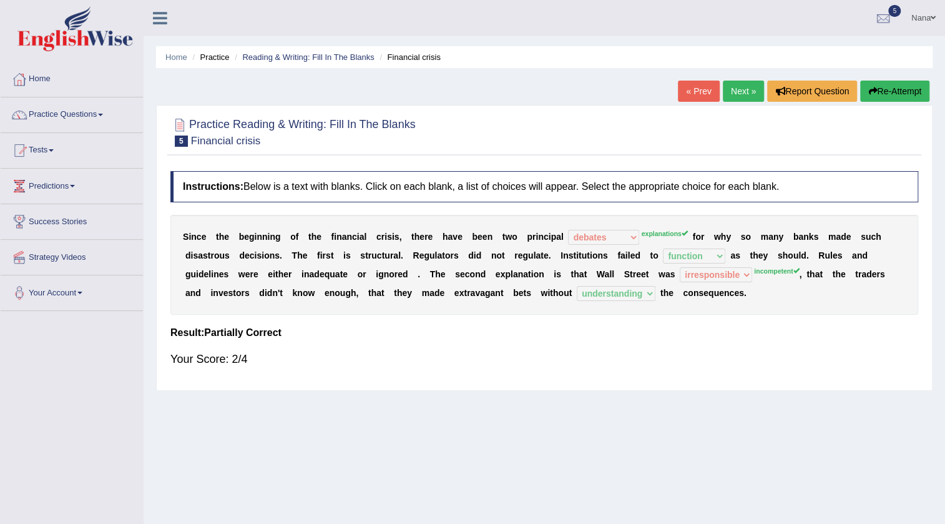
click at [743, 91] on link "Next »" at bounding box center [743, 91] width 41 height 21
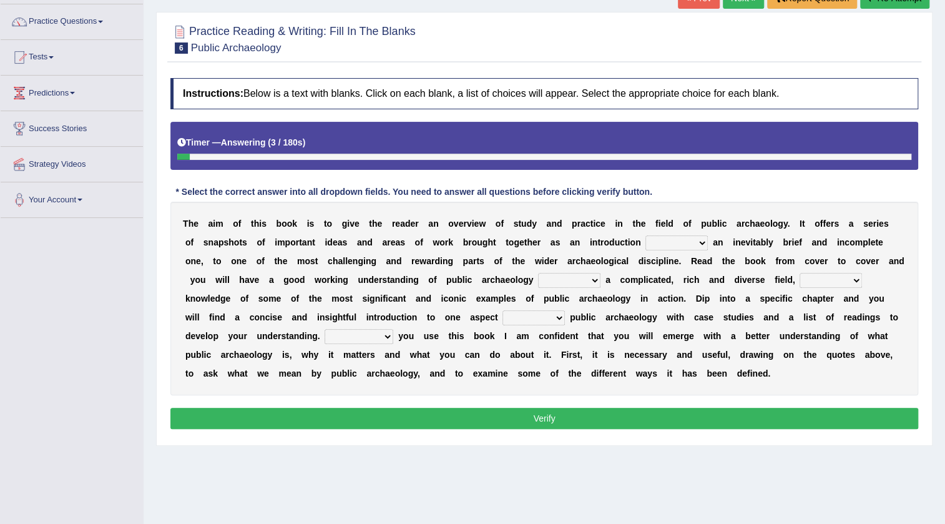
scroll to position [113, 0]
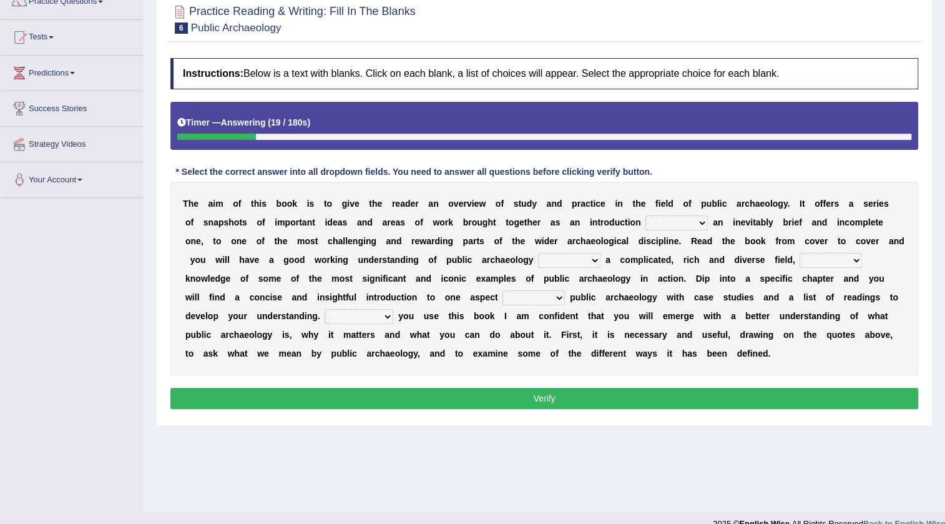
click at [663, 227] on select "because albeit unless despite" at bounding box center [676, 222] width 62 height 15
select select "despite"
click at [645, 215] on select "because albeit unless despite" at bounding box center [676, 222] width 62 height 15
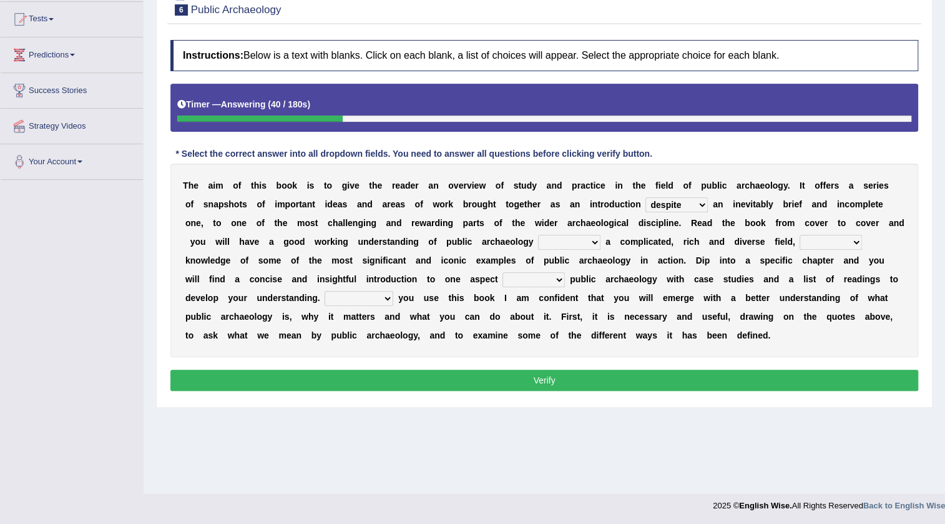
click at [574, 243] on select "for along with as" at bounding box center [569, 242] width 62 height 15
select select "for"
click at [538, 235] on select "for along with as" at bounding box center [569, 242] width 62 height 15
click at [854, 242] on select "despite of whatever as well as as though" at bounding box center [830, 242] width 62 height 15
select select "as well as"
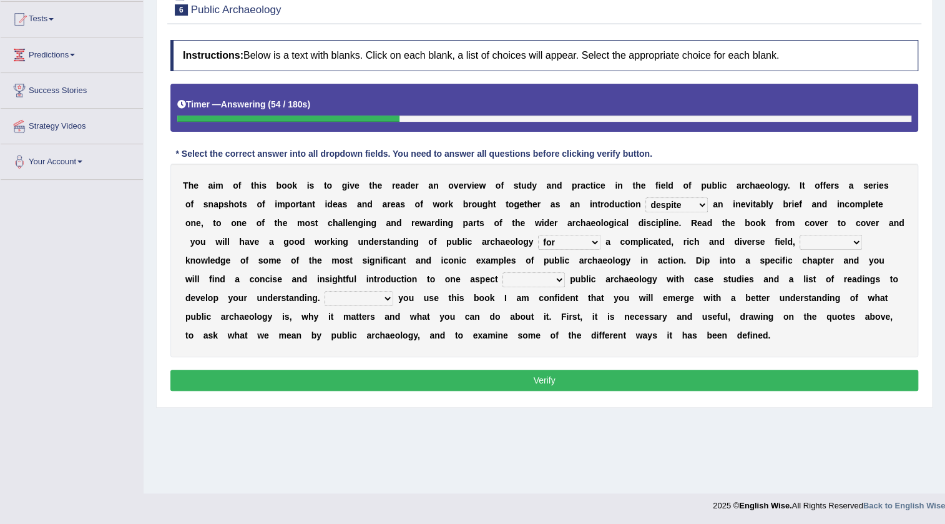
click at [799, 235] on select "despite of whatever as well as as though" at bounding box center [830, 242] width 62 height 15
click at [528, 278] on select "in on by of" at bounding box center [533, 279] width 62 height 15
select select "of"
click at [502, 272] on select "in on by of" at bounding box center [533, 279] width 62 height 15
click at [383, 299] on select "Even That However Considering" at bounding box center [359, 298] width 69 height 15
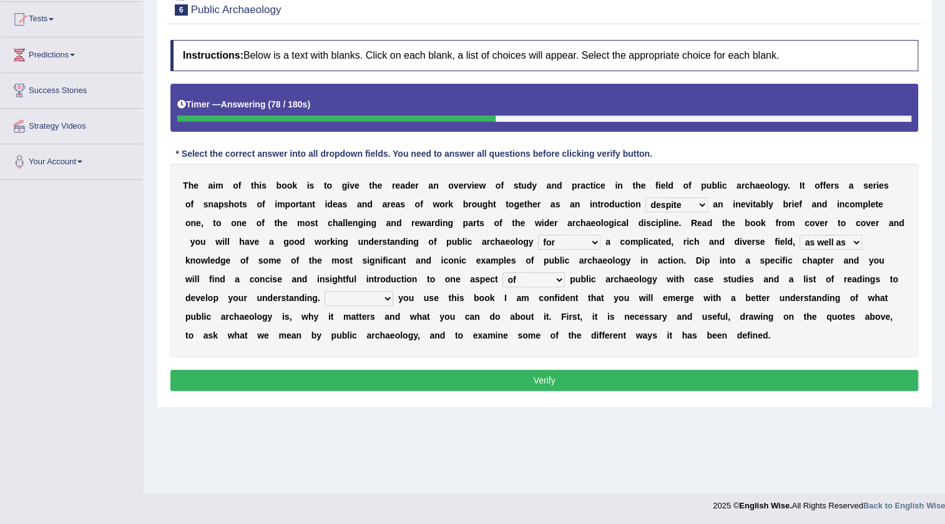
select select "Even"
click at [325, 291] on select "Even That However Considering" at bounding box center [359, 298] width 69 height 15
click at [391, 390] on div "Instructions: Below is a text with blanks. Click on each blank, a list of choic…" at bounding box center [544, 217] width 754 height 367
click at [392, 373] on button "Verify" at bounding box center [544, 379] width 748 height 21
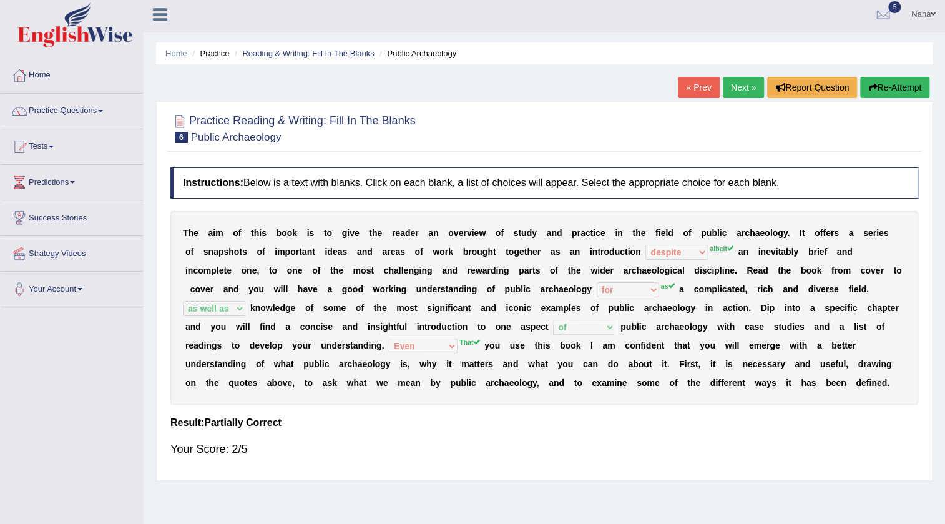
scroll to position [0, 0]
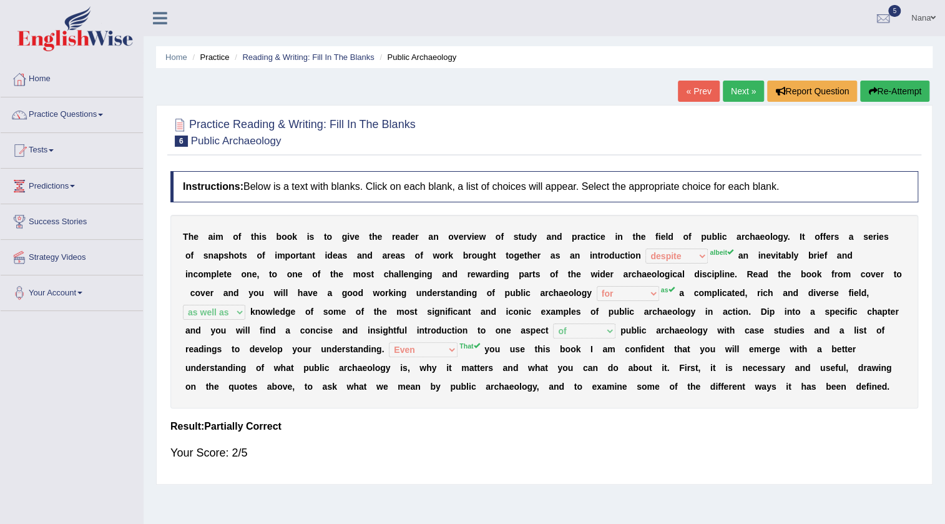
click at [904, 97] on button "Re-Attempt" at bounding box center [894, 91] width 69 height 21
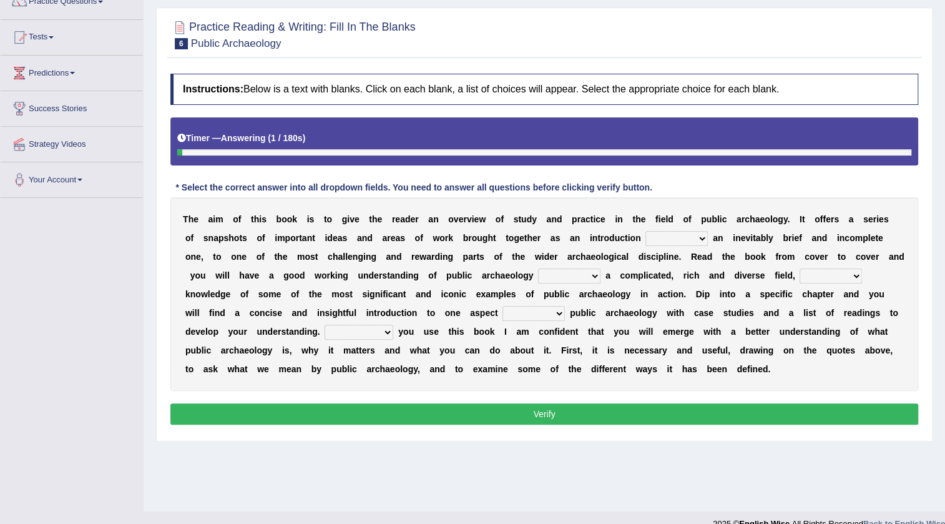
click at [670, 242] on select "because albeit unless despite" at bounding box center [676, 238] width 62 height 15
select select "albeit"
click at [645, 231] on select "because albeit unless despite" at bounding box center [676, 238] width 62 height 15
click at [561, 273] on select "for along with as" at bounding box center [569, 275] width 62 height 15
click at [538, 268] on select "for along with as" at bounding box center [569, 275] width 62 height 15
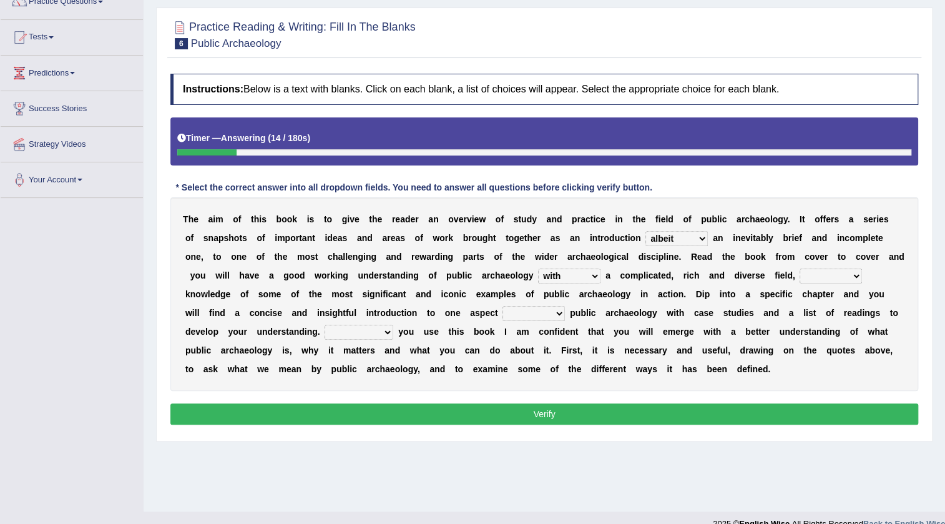
click at [592, 280] on select "for along with as" at bounding box center [569, 275] width 62 height 15
select select "as"
click at [538, 268] on select "for along with as" at bounding box center [569, 275] width 62 height 15
click at [834, 272] on select "despite of whatever as well as as though" at bounding box center [830, 275] width 62 height 15
select select "as well as"
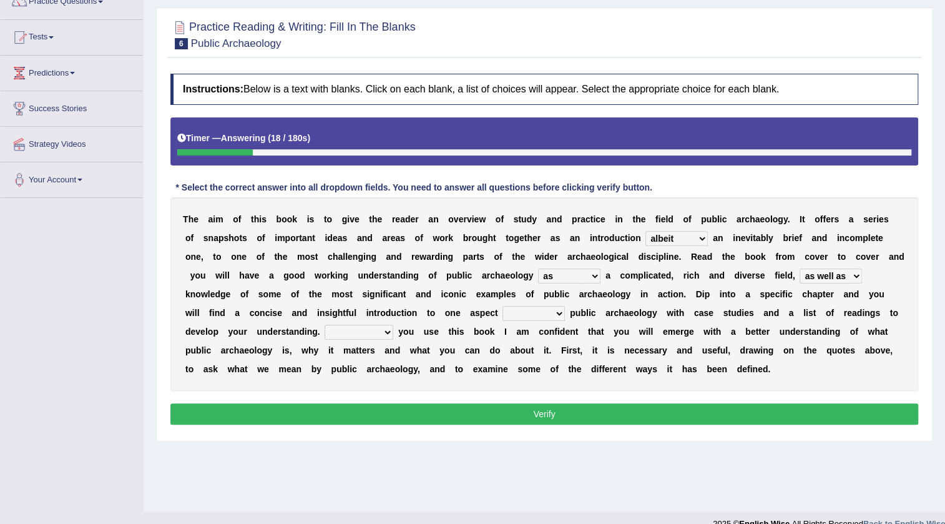
click at [799, 268] on select "despite of whatever as well as as though" at bounding box center [830, 275] width 62 height 15
click at [535, 311] on select "in on by of" at bounding box center [533, 313] width 62 height 15
select select "of"
click at [502, 306] on select "in on by of" at bounding box center [533, 313] width 62 height 15
click at [381, 332] on select "Even That However Considering" at bounding box center [359, 332] width 69 height 15
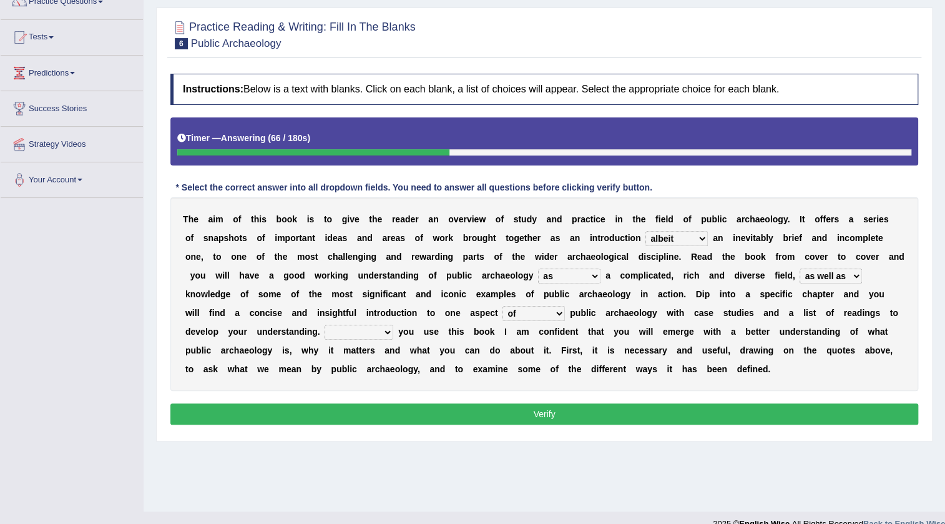
select select "That"
click at [325, 325] on select "Even That However Considering" at bounding box center [359, 332] width 69 height 15
click at [385, 408] on button "Verify" at bounding box center [544, 413] width 748 height 21
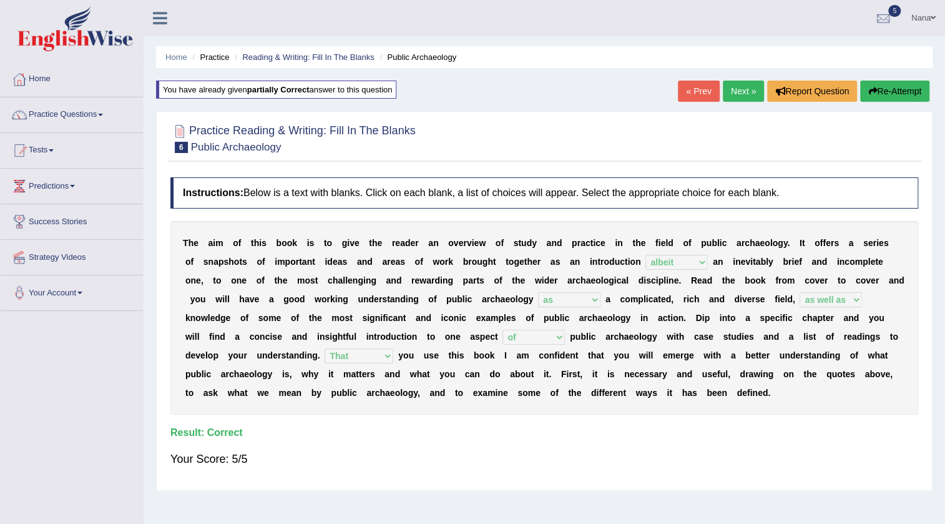
click at [745, 101] on link "Next »" at bounding box center [743, 91] width 41 height 21
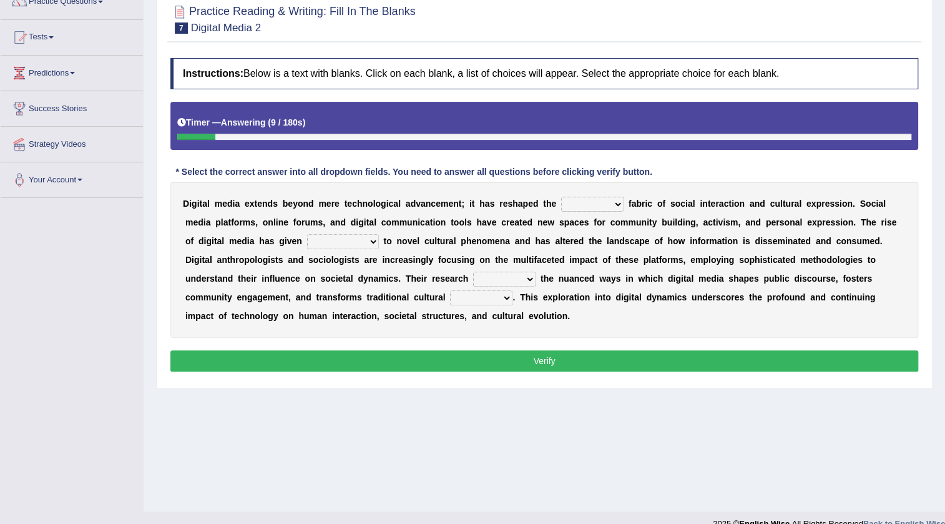
click at [619, 204] on select "very somehow somewhat both" at bounding box center [592, 204] width 62 height 15
select select "both"
click at [561, 197] on select "very somehow somewhat both" at bounding box center [592, 204] width 62 height 15
click at [350, 238] on select "movement sight development birth" at bounding box center [343, 241] width 72 height 15
click at [411, 225] on b "u" at bounding box center [410, 222] width 6 height 10
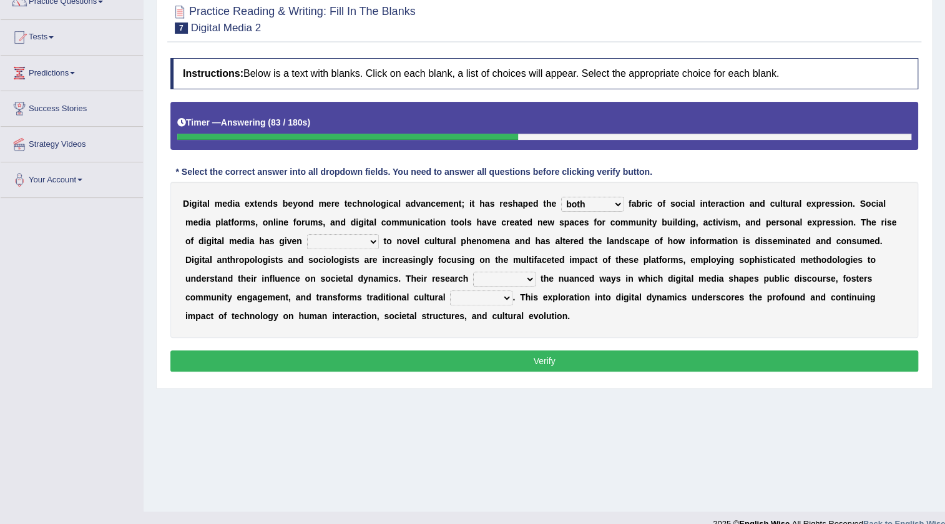
click at [351, 237] on select "movement sight development birth" at bounding box center [343, 241] width 72 height 15
select select "movement"
click at [307, 234] on select "movement sight development birth" at bounding box center [343, 241] width 72 height 15
click at [472, 275] on b at bounding box center [470, 278] width 5 height 10
click at [479, 275] on select "installs examines claims admits" at bounding box center [504, 278] width 62 height 15
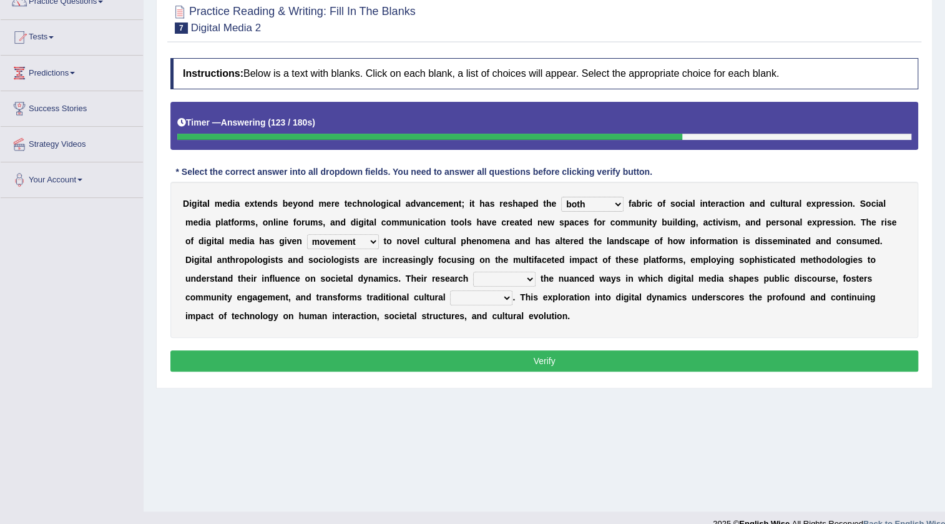
select select "claims"
click at [473, 271] on select "installs examines claims admits" at bounding box center [504, 278] width 62 height 15
click at [487, 299] on select "practices manuals cores comments" at bounding box center [481, 297] width 62 height 15
click at [539, 316] on b "o" at bounding box center [541, 316] width 6 height 10
click at [493, 299] on select "practices manuals cores comments" at bounding box center [481, 297] width 62 height 15
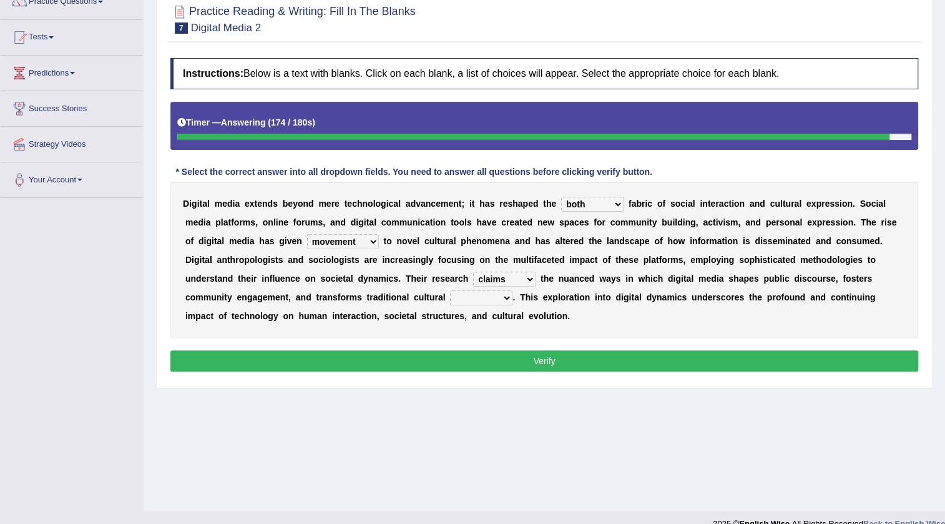
select select "practices"
click at [450, 290] on select "practices manuals cores comments" at bounding box center [481, 297] width 62 height 15
click at [501, 358] on button "Verify" at bounding box center [544, 360] width 748 height 21
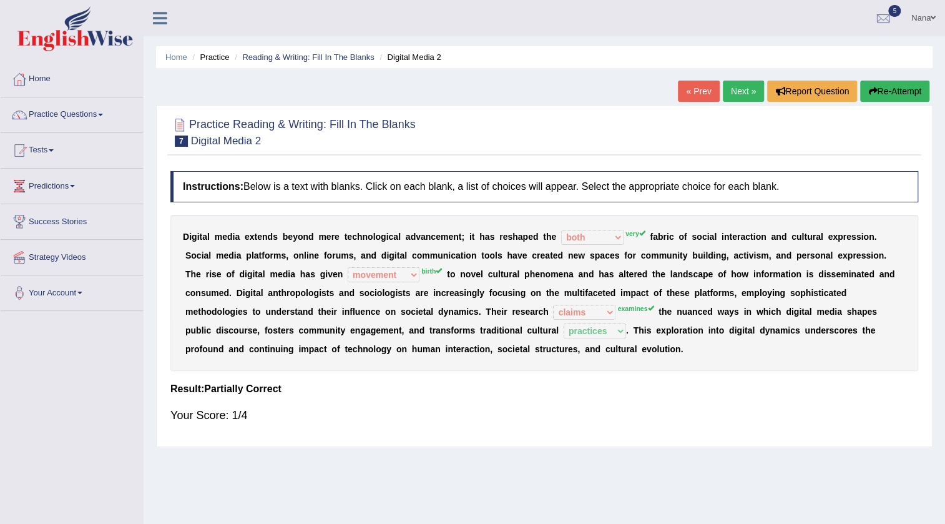
scroll to position [56, 0]
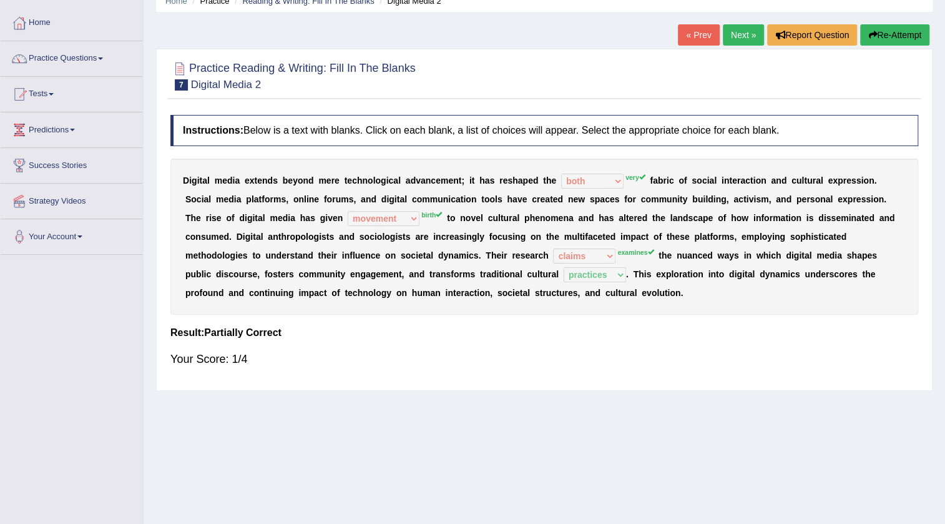
click at [903, 42] on button "Re-Attempt" at bounding box center [894, 34] width 69 height 21
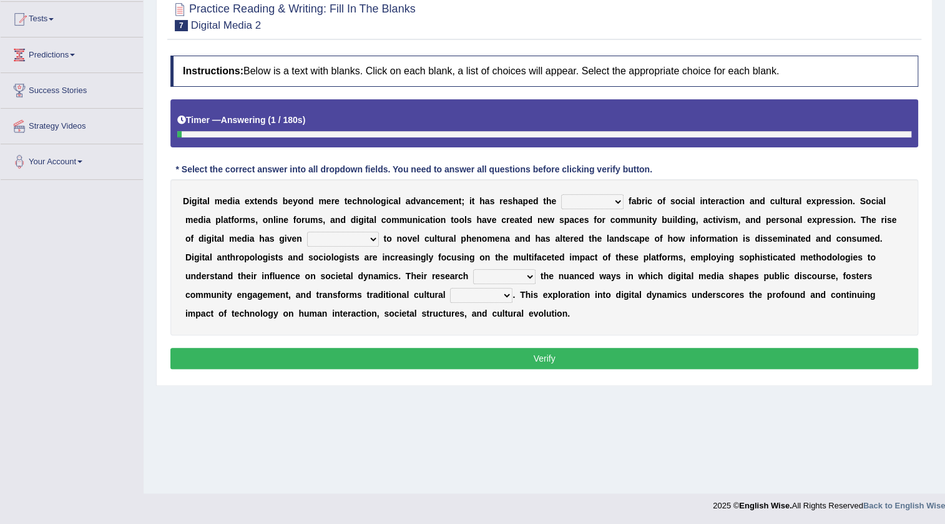
click at [582, 199] on select "very somehow somewhat both" at bounding box center [592, 201] width 62 height 15
select select "very"
click at [561, 194] on select "very somehow somewhat both" at bounding box center [592, 201] width 62 height 15
click at [359, 243] on select "movement sight development birth" at bounding box center [343, 239] width 72 height 15
click at [490, 297] on select "practices manuals cores comments" at bounding box center [481, 295] width 62 height 15
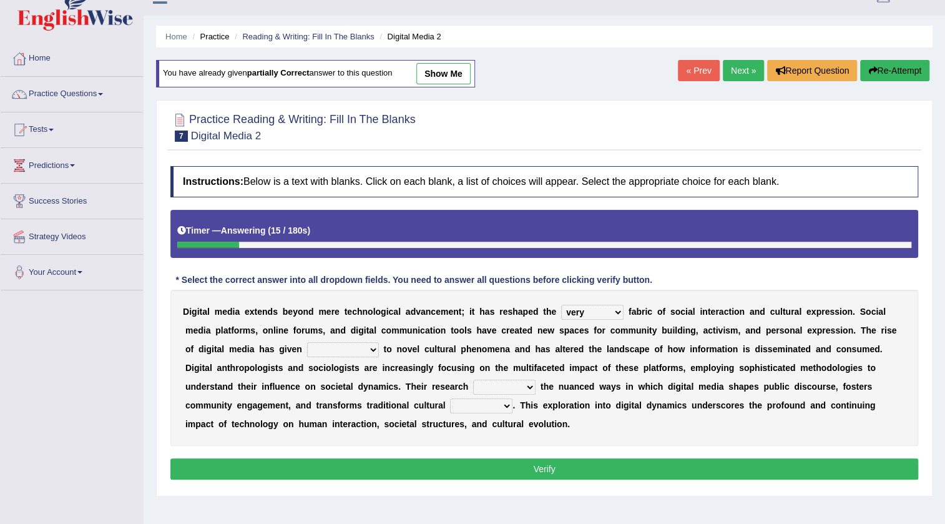
scroll to position [18, 0]
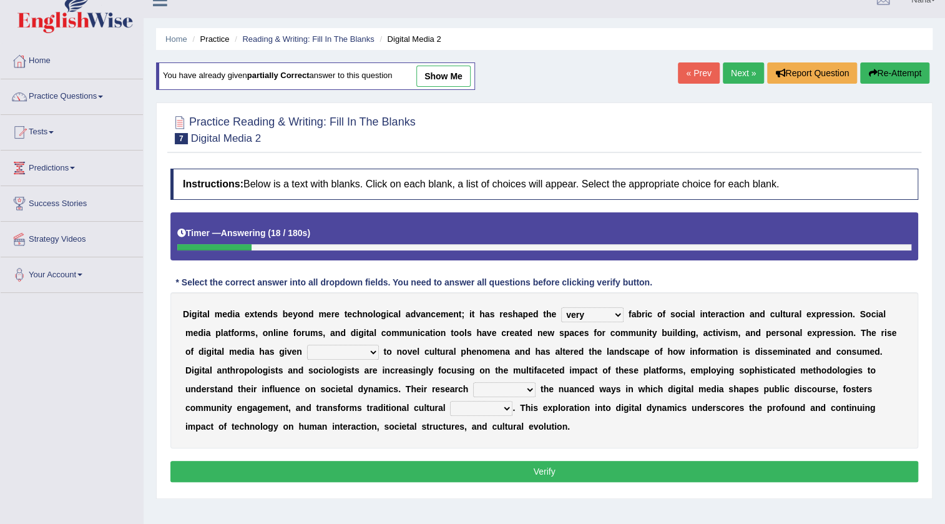
click at [450, 406] on select "practices manuals cores comments" at bounding box center [481, 408] width 62 height 15
click at [450, 401] on select "practices manuals cores comments" at bounding box center [481, 408] width 62 height 15
click at [485, 413] on select "practices manuals cores comments" at bounding box center [481, 408] width 62 height 15
select select "practices"
click at [450, 401] on select "practices manuals cores comments" at bounding box center [481, 408] width 62 height 15
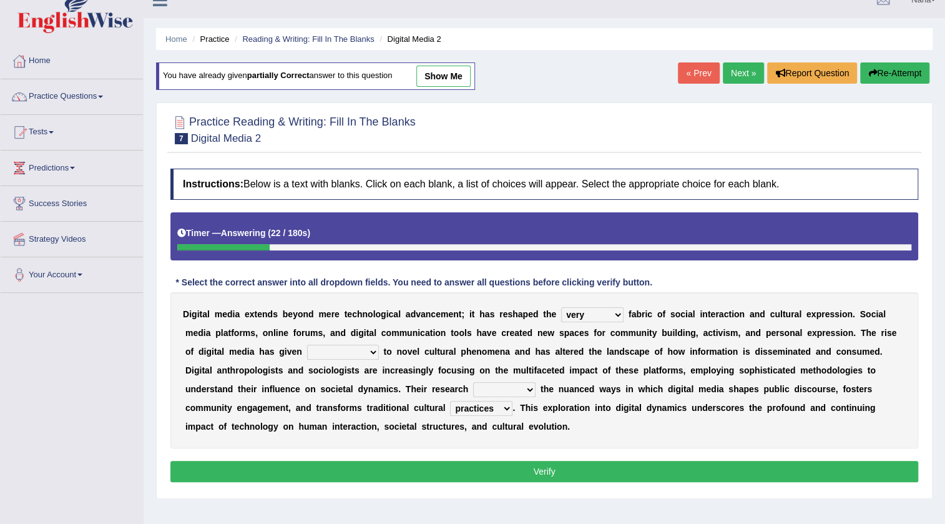
click at [363, 356] on select "movement sight development birth" at bounding box center [343, 352] width 72 height 15
select select "sight"
click at [307, 345] on select "movement sight development birth" at bounding box center [343, 352] width 72 height 15
click at [491, 384] on select "installs examines claims admits" at bounding box center [504, 389] width 62 height 15
select select "admits"
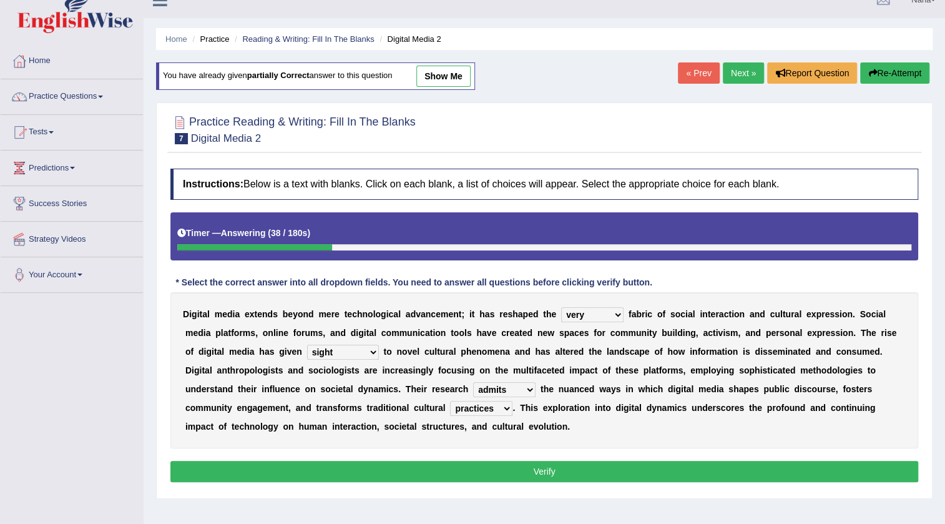
click at [473, 382] on select "installs examines claims admits" at bounding box center [504, 389] width 62 height 15
click at [569, 428] on b "." at bounding box center [568, 426] width 2 height 10
click at [604, 318] on select "very somehow somewhat both" at bounding box center [592, 314] width 62 height 15
click at [511, 475] on button "Verify" at bounding box center [544, 471] width 748 height 21
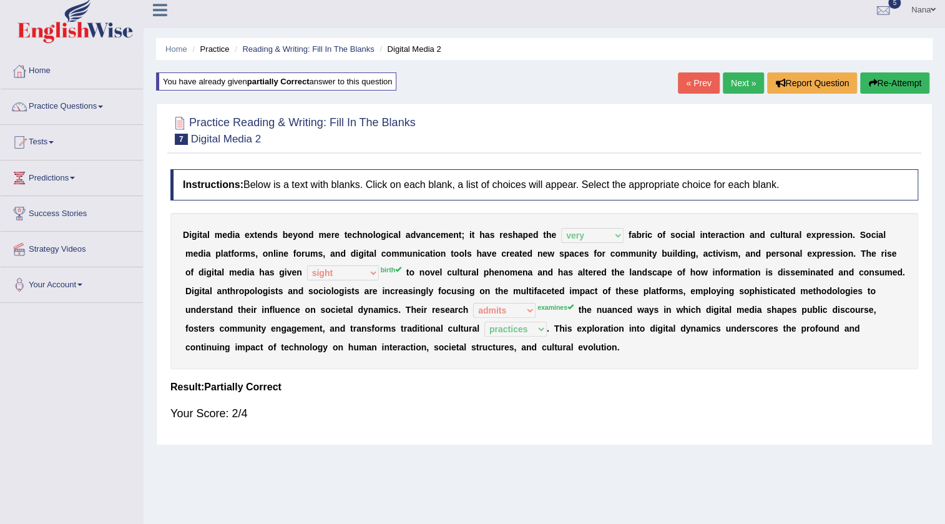
scroll to position [0, 0]
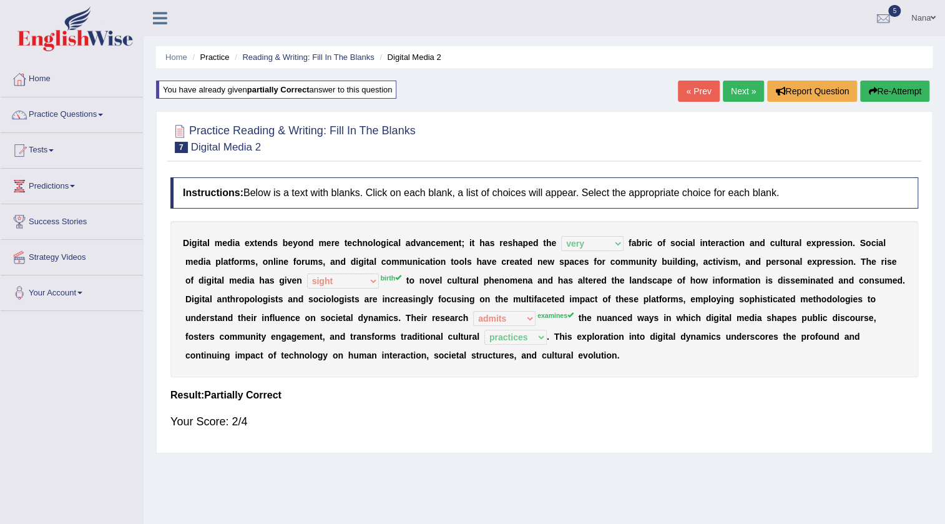
click at [926, 21] on link "Nana" at bounding box center [923, 16] width 43 height 32
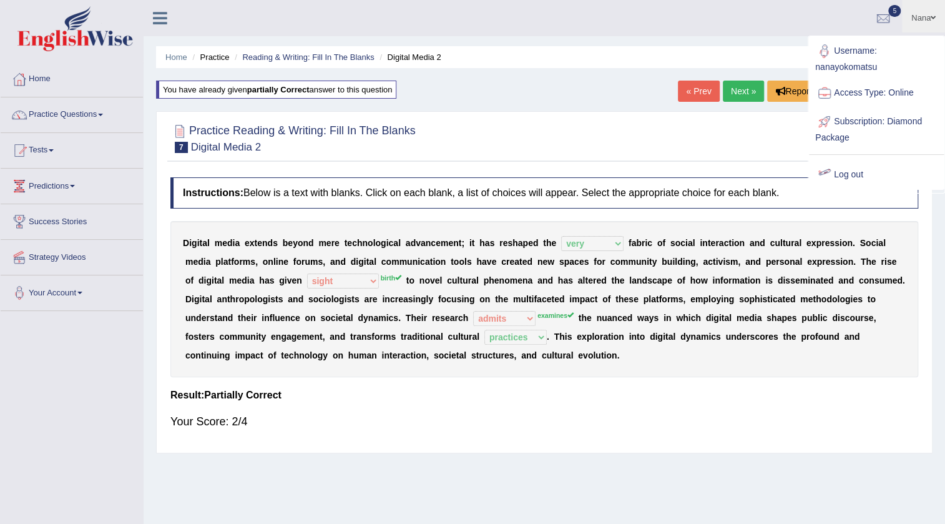
click at [858, 174] on link "Log out" at bounding box center [876, 174] width 135 height 29
